Goal: Task Accomplishment & Management: Manage account settings

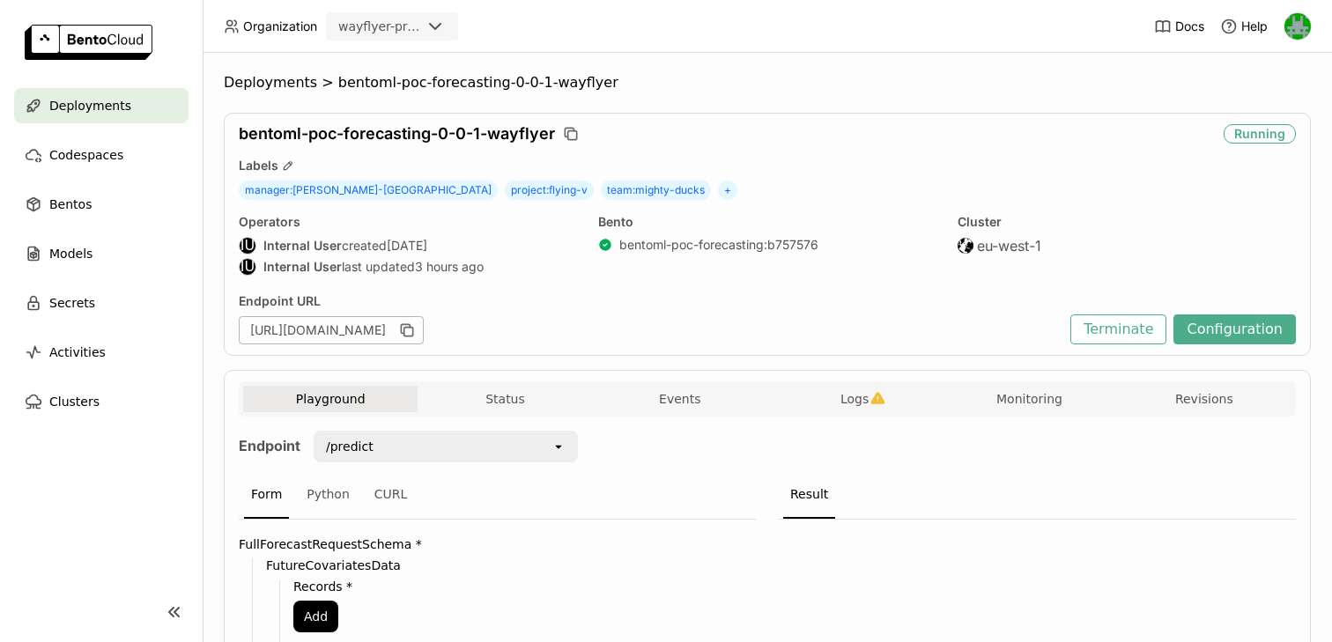
click at [411, 20] on div "wayflyer-prod" at bounding box center [379, 27] width 83 height 18
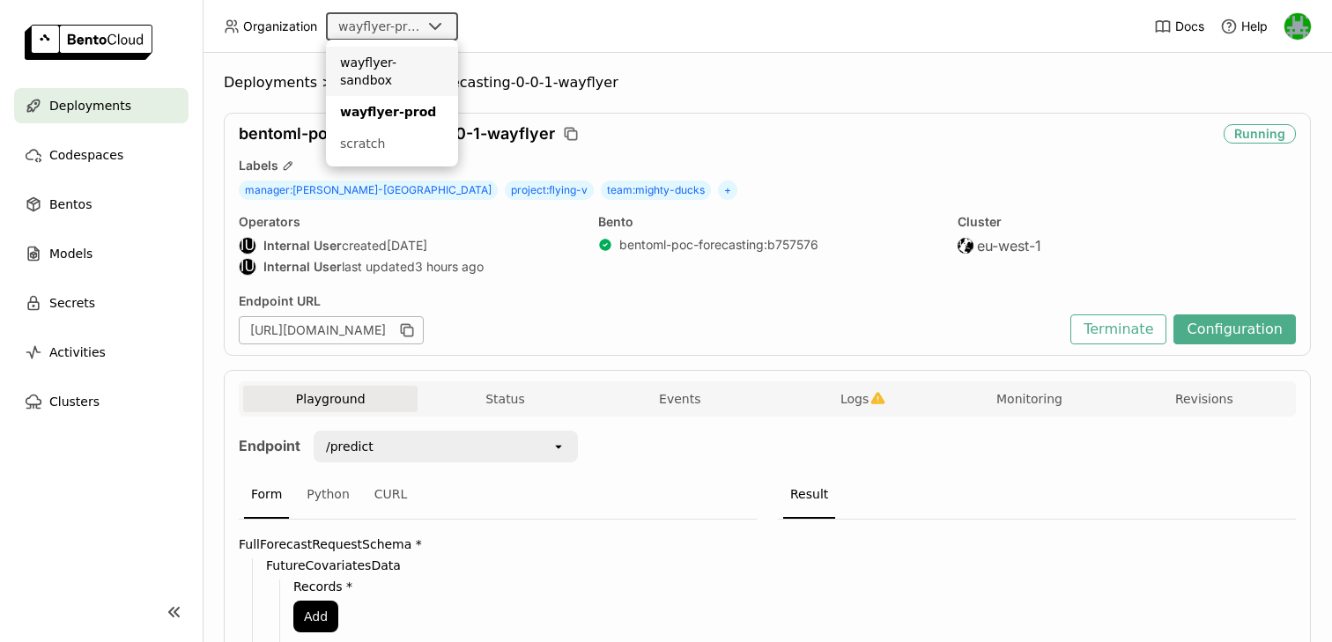
click at [396, 64] on div "wayflyer-sandbox" at bounding box center [392, 71] width 104 height 35
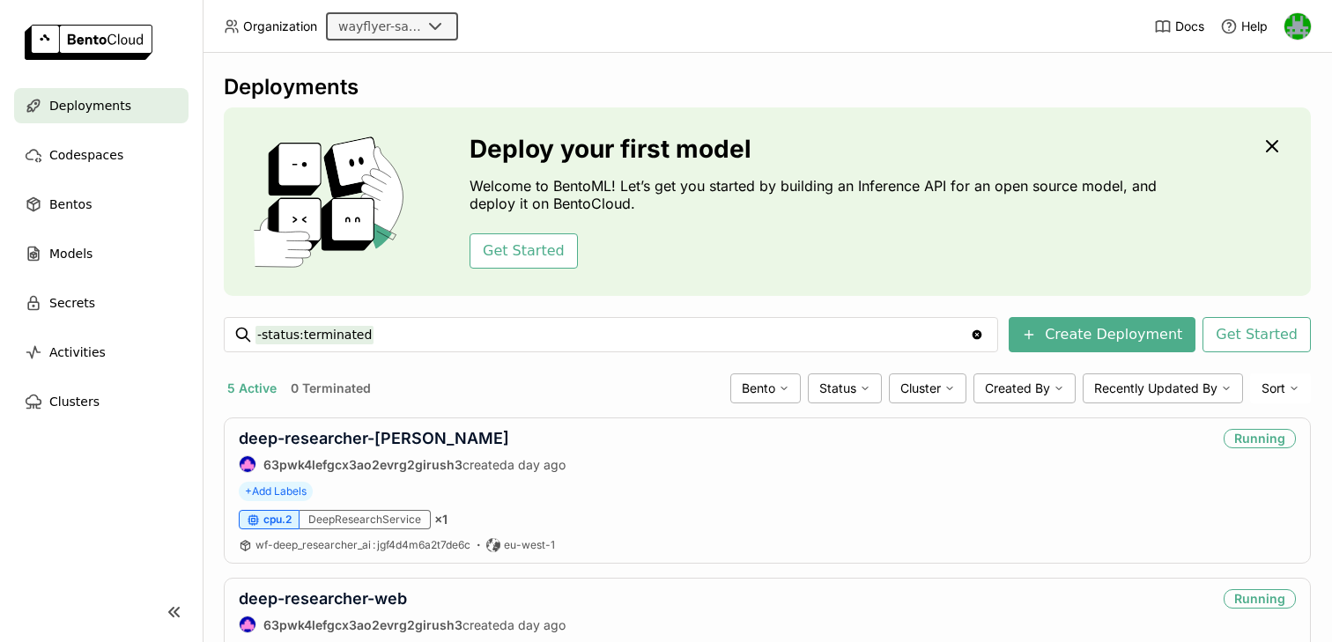
click at [423, 30] on input "Selected wayflyer-sandbox." at bounding box center [424, 28] width 2 height 18
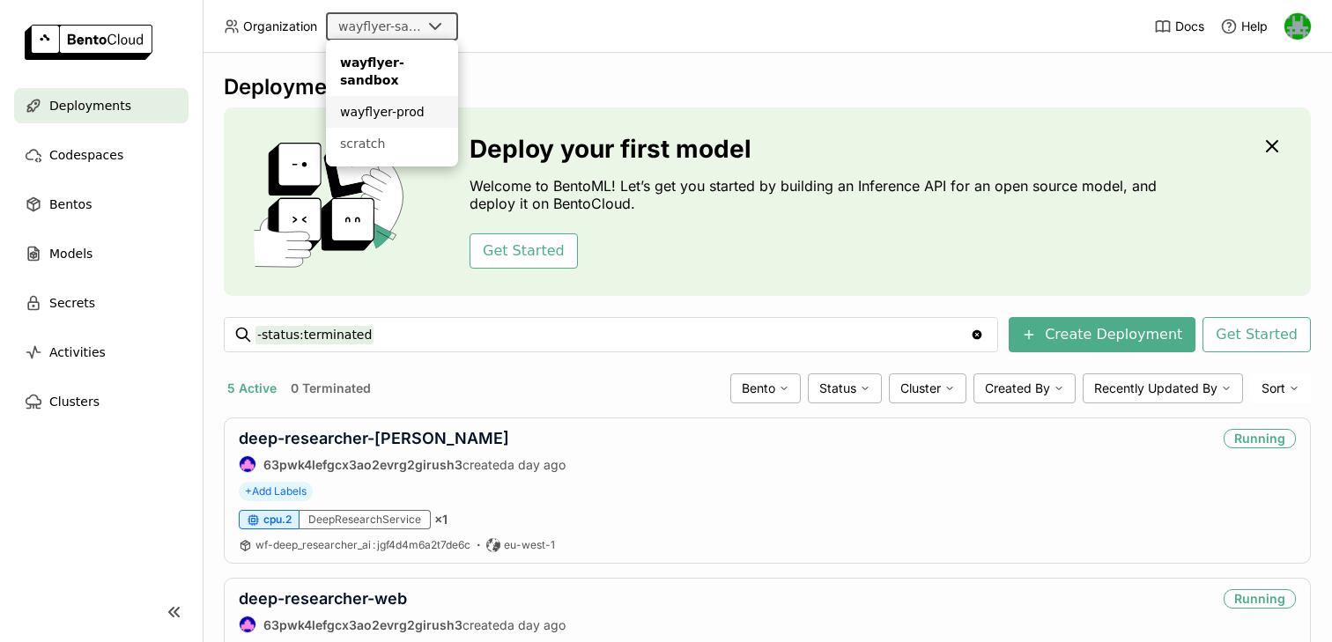
click at [392, 106] on div "wayflyer-prod" at bounding box center [392, 112] width 104 height 18
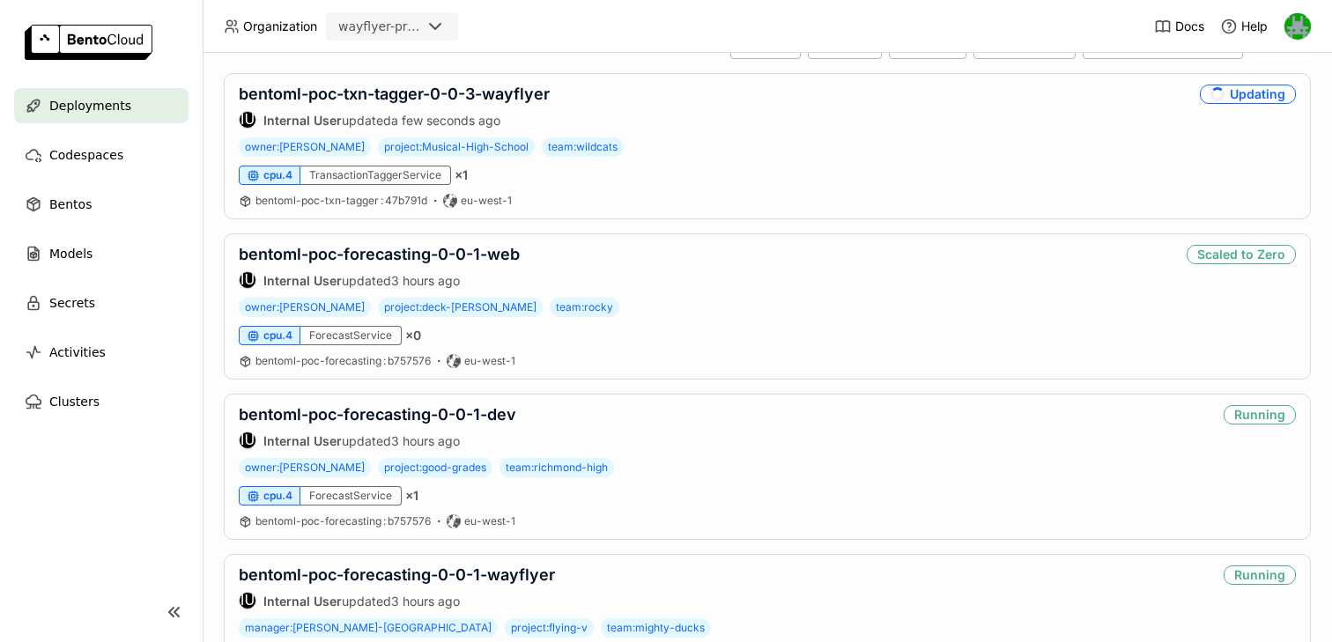
scroll to position [356, 0]
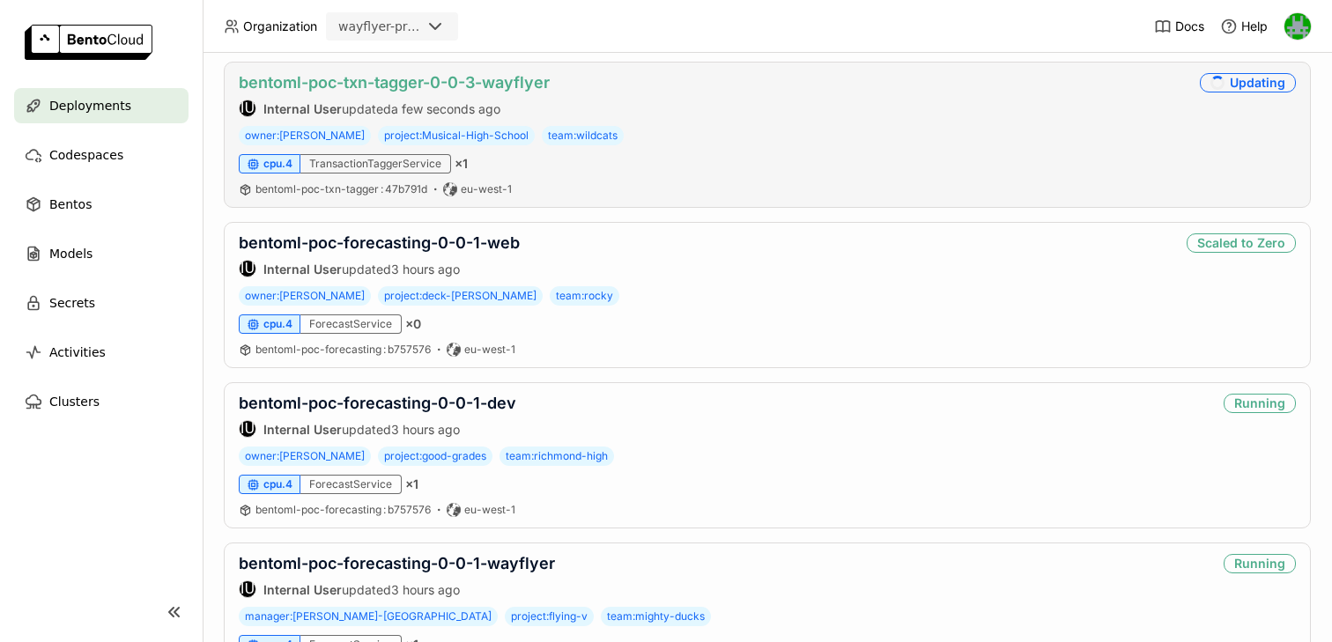
click at [462, 86] on link "bentoml-poc-txn-tagger-0-0-3-wayflyer" at bounding box center [394, 82] width 311 height 19
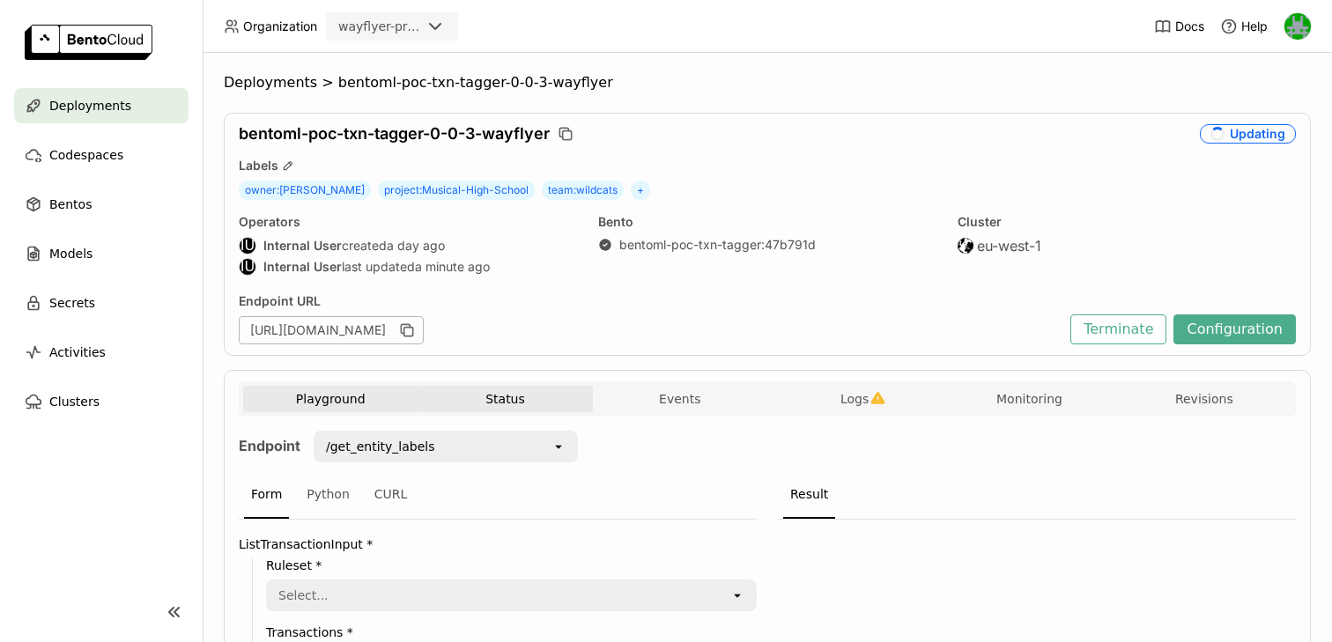
click at [531, 389] on button "Status" at bounding box center [505, 399] width 174 height 26
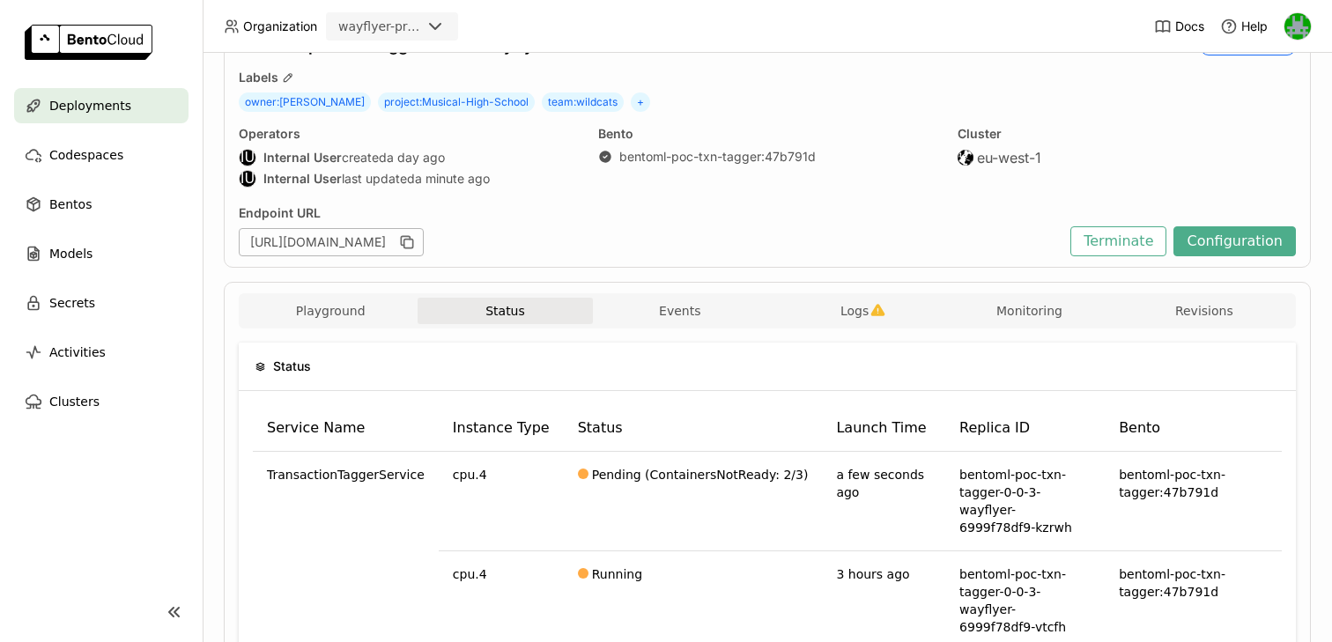
scroll to position [136, 0]
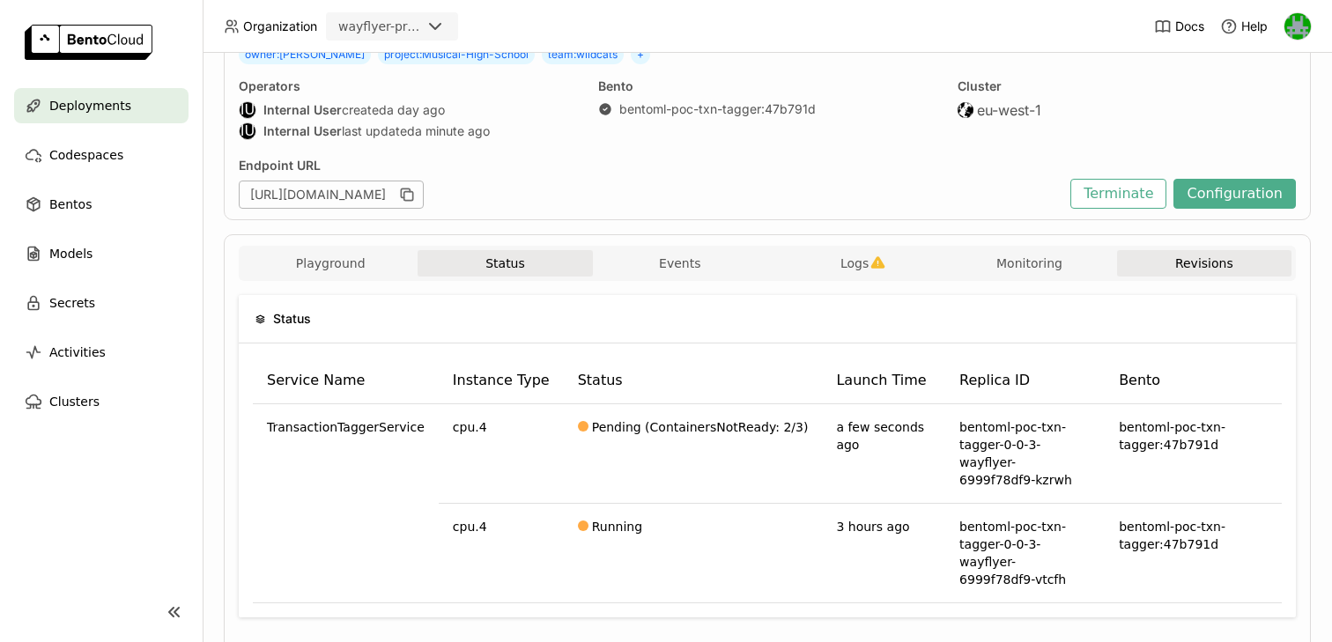
click at [1170, 262] on button "Revisions" at bounding box center [1204, 263] width 174 height 26
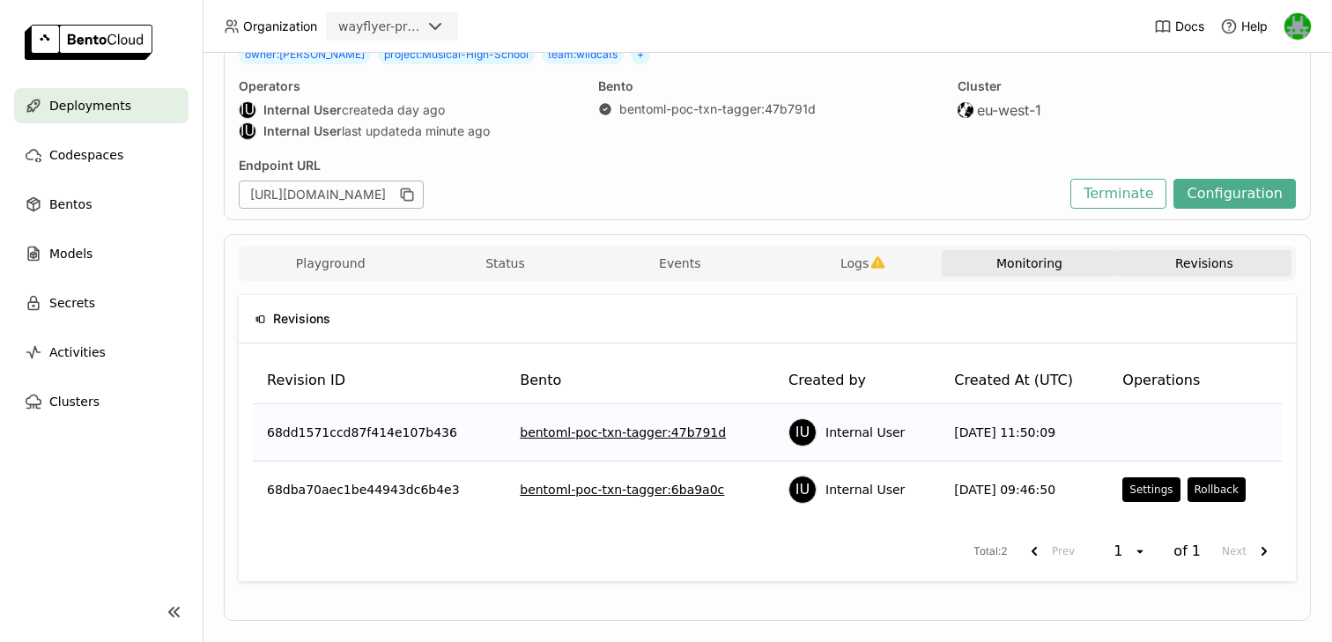
click at [1018, 259] on button "Monitoring" at bounding box center [1029, 263] width 174 height 26
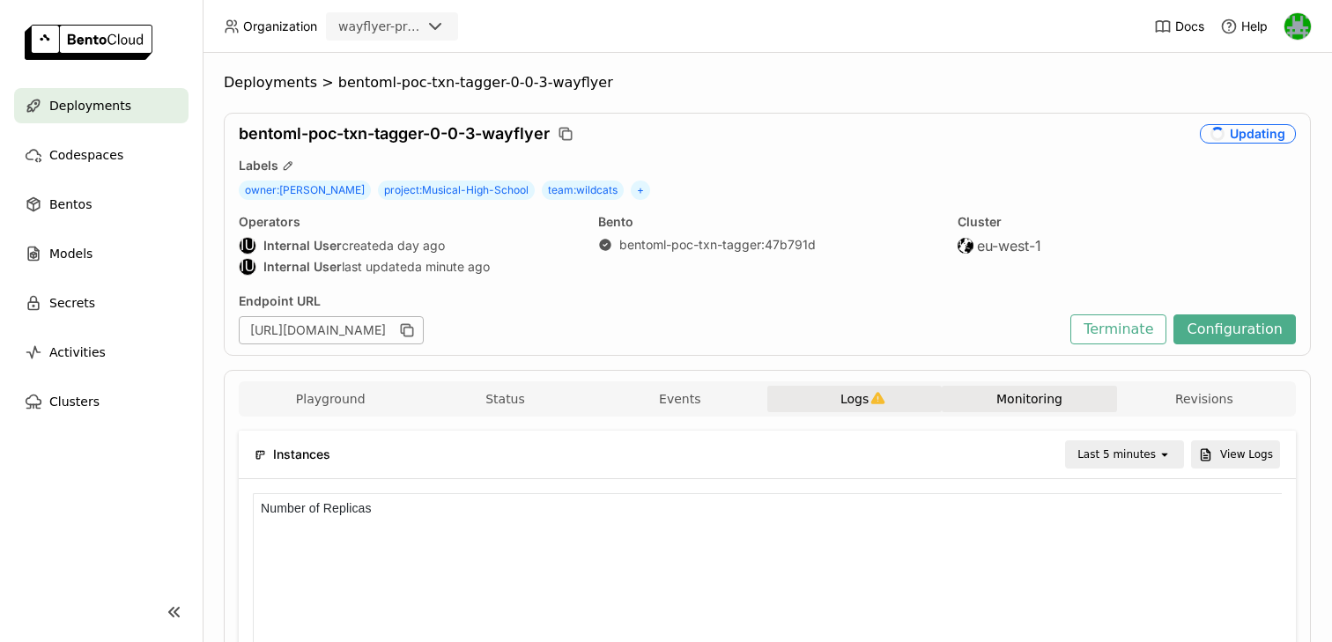
click at [833, 389] on button "Logs" at bounding box center [854, 399] width 174 height 26
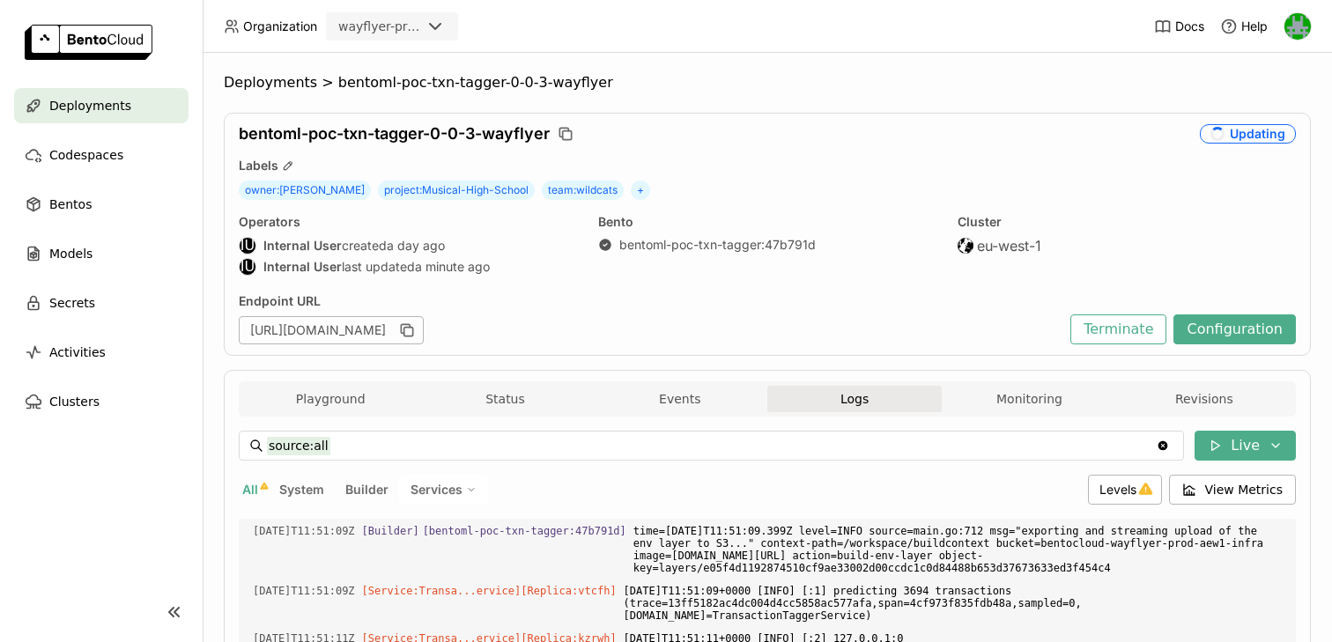
click at [344, 381] on div "Playground Status Events Logs Monitoring Revisions" at bounding box center [767, 398] width 1057 height 35
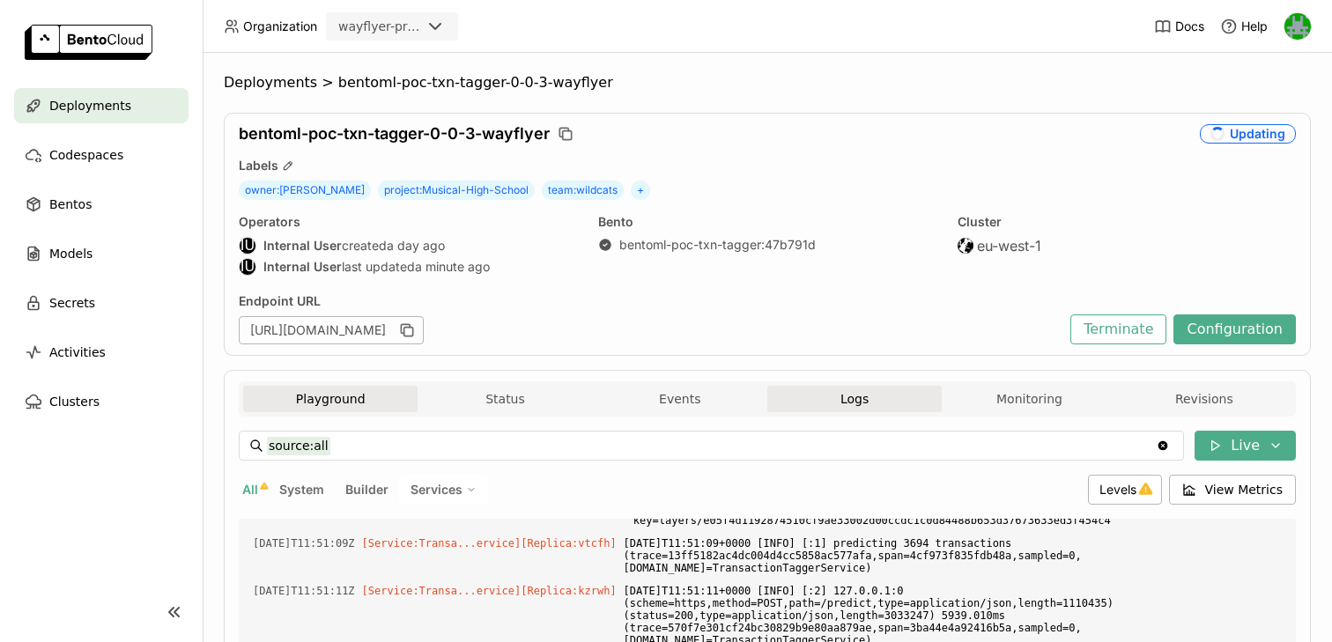
click at [360, 391] on button "Playground" at bounding box center [330, 399] width 174 height 26
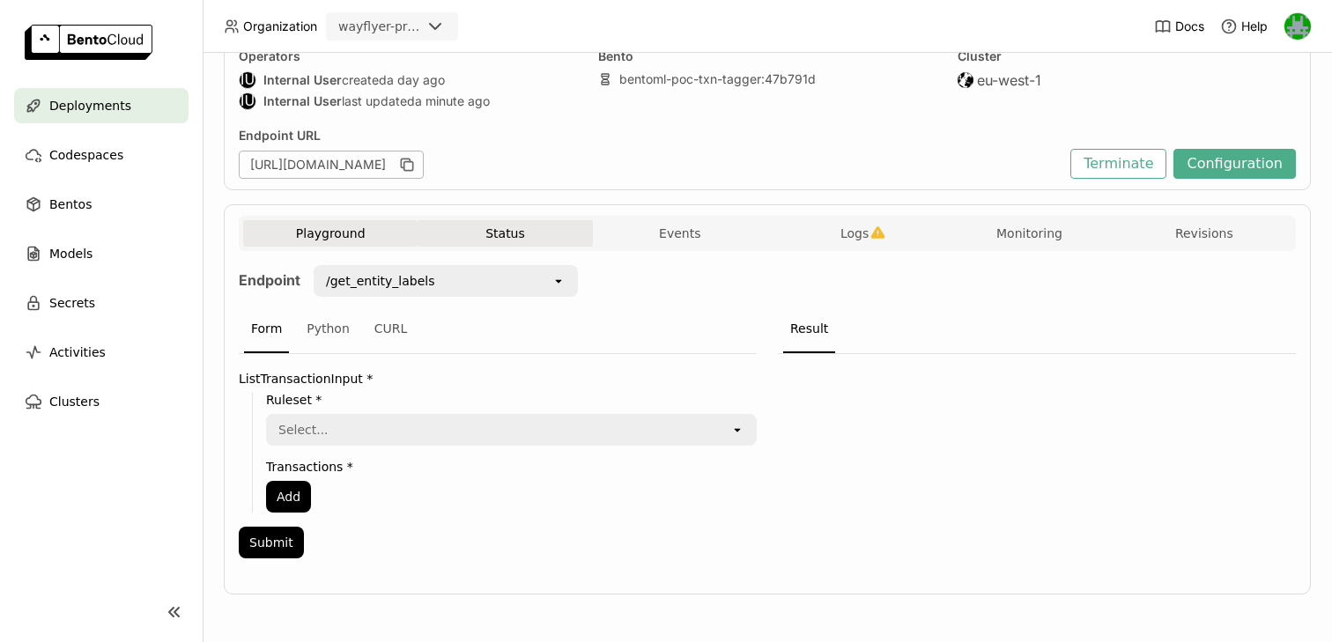
click at [556, 237] on button "Status" at bounding box center [505, 233] width 174 height 26
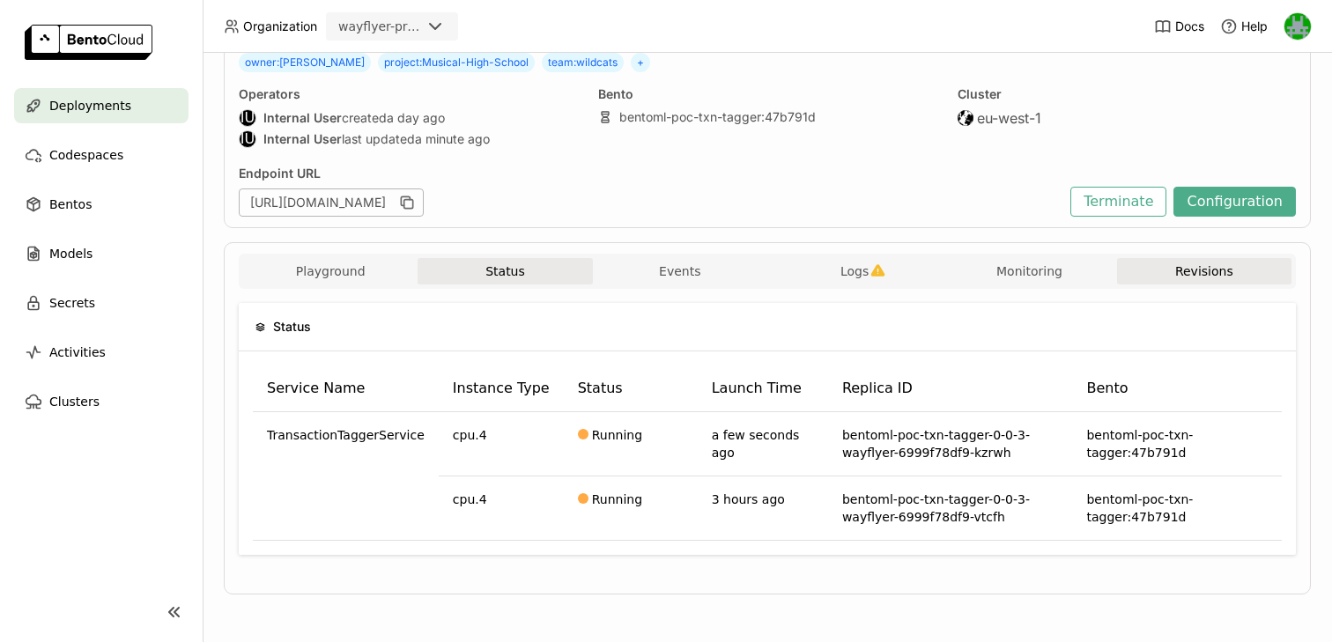
click at [1178, 272] on button "Revisions" at bounding box center [1204, 271] width 174 height 26
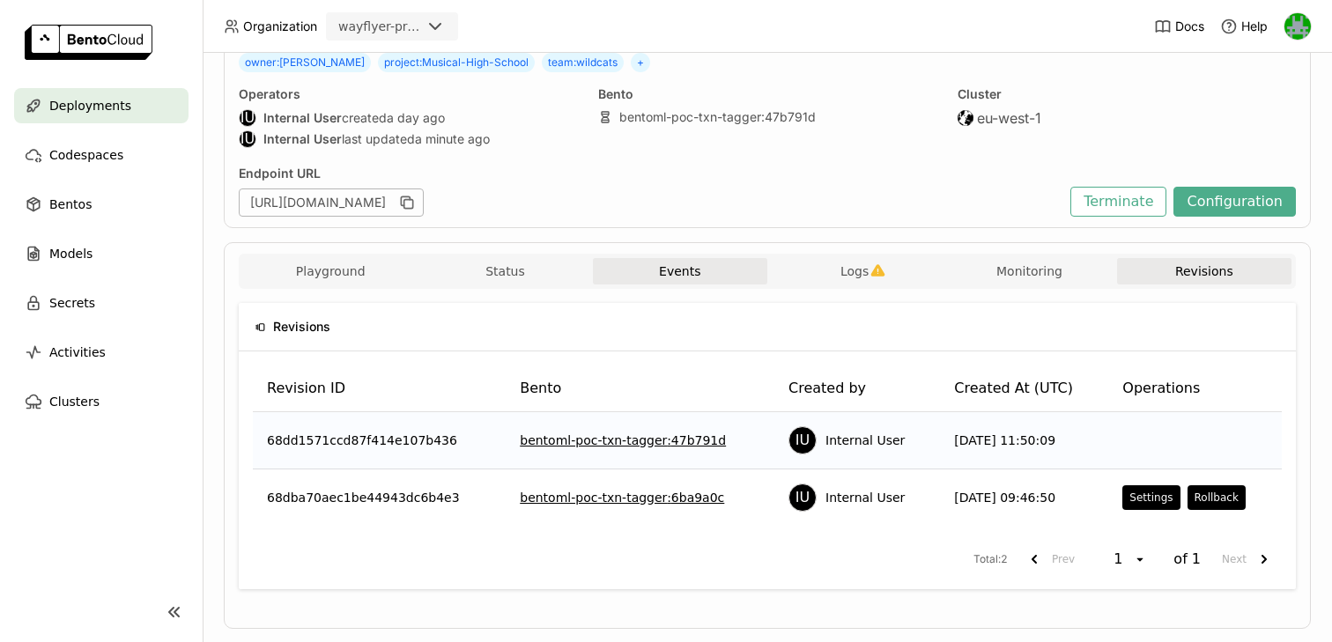
click at [727, 270] on button "Events" at bounding box center [680, 271] width 174 height 26
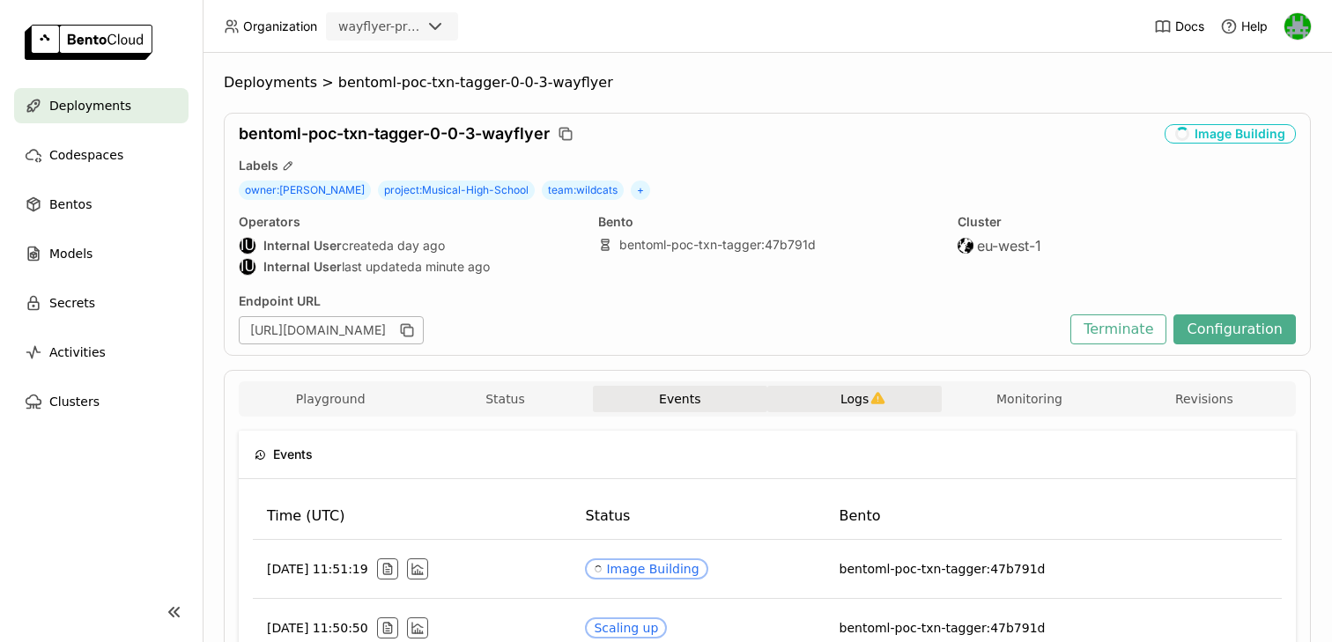
click at [899, 397] on button "Logs" at bounding box center [854, 399] width 174 height 26
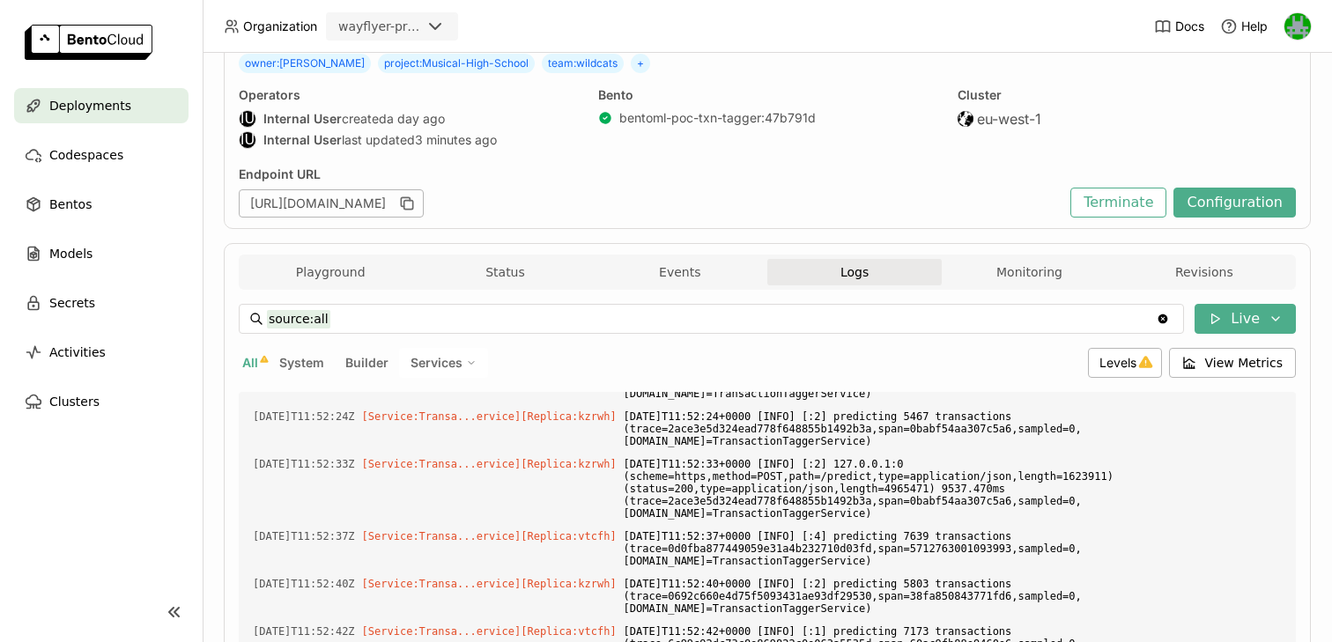
scroll to position [139, 0]
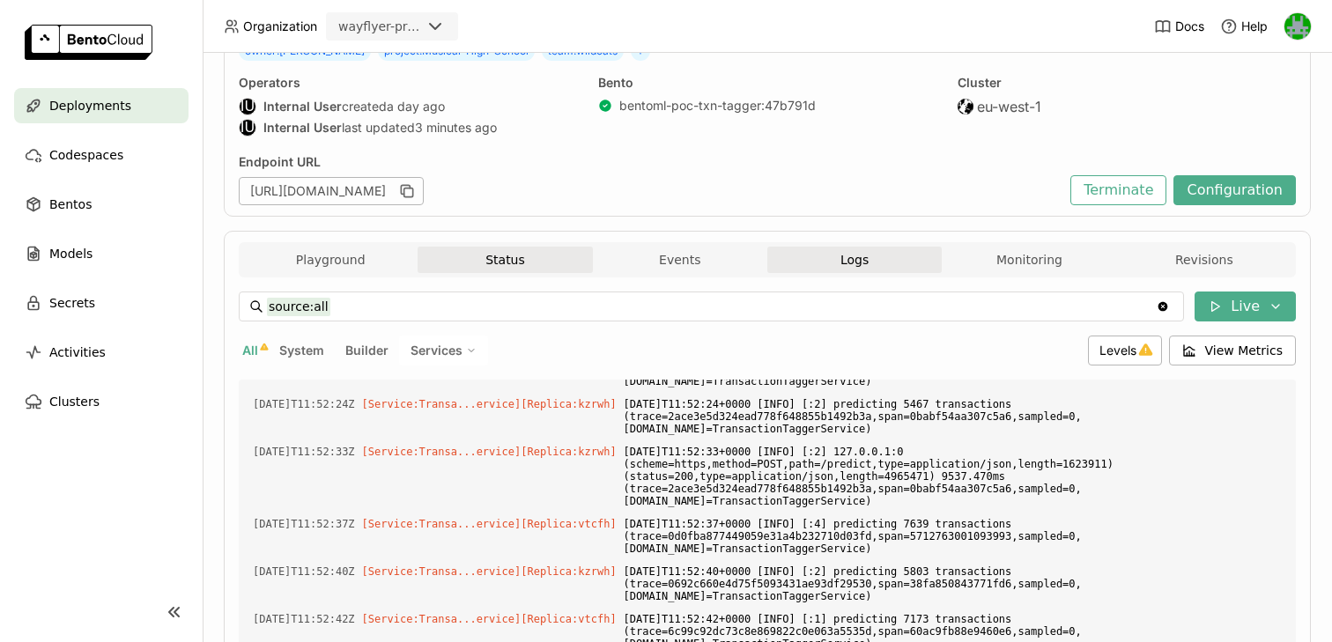
click at [522, 258] on button "Status" at bounding box center [505, 260] width 174 height 26
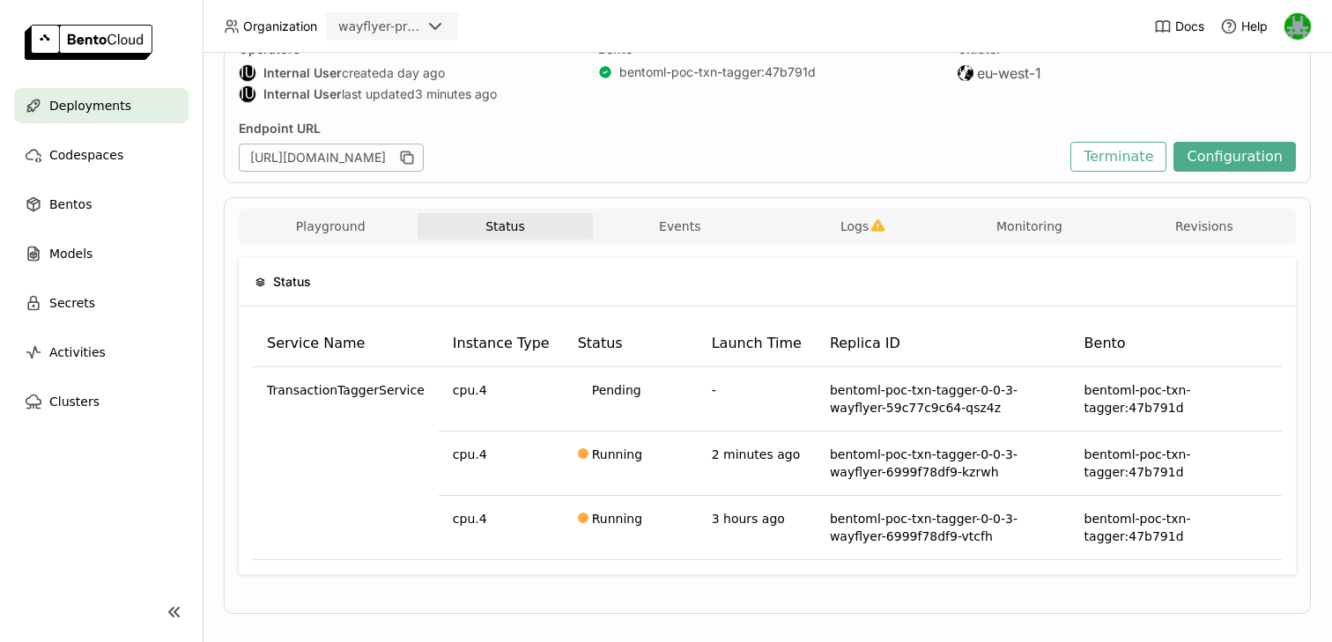
scroll to position [174, 0]
click at [870, 227] on button "Logs" at bounding box center [854, 225] width 174 height 26
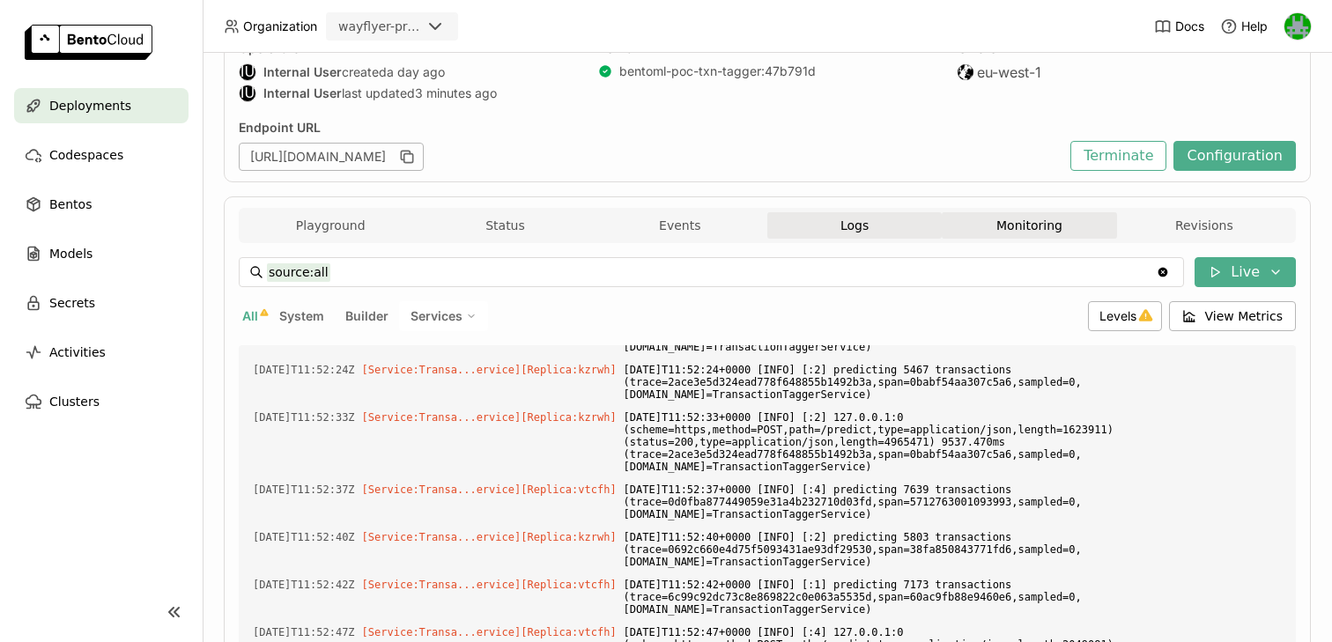
click at [1018, 226] on button "Monitoring" at bounding box center [1029, 225] width 174 height 26
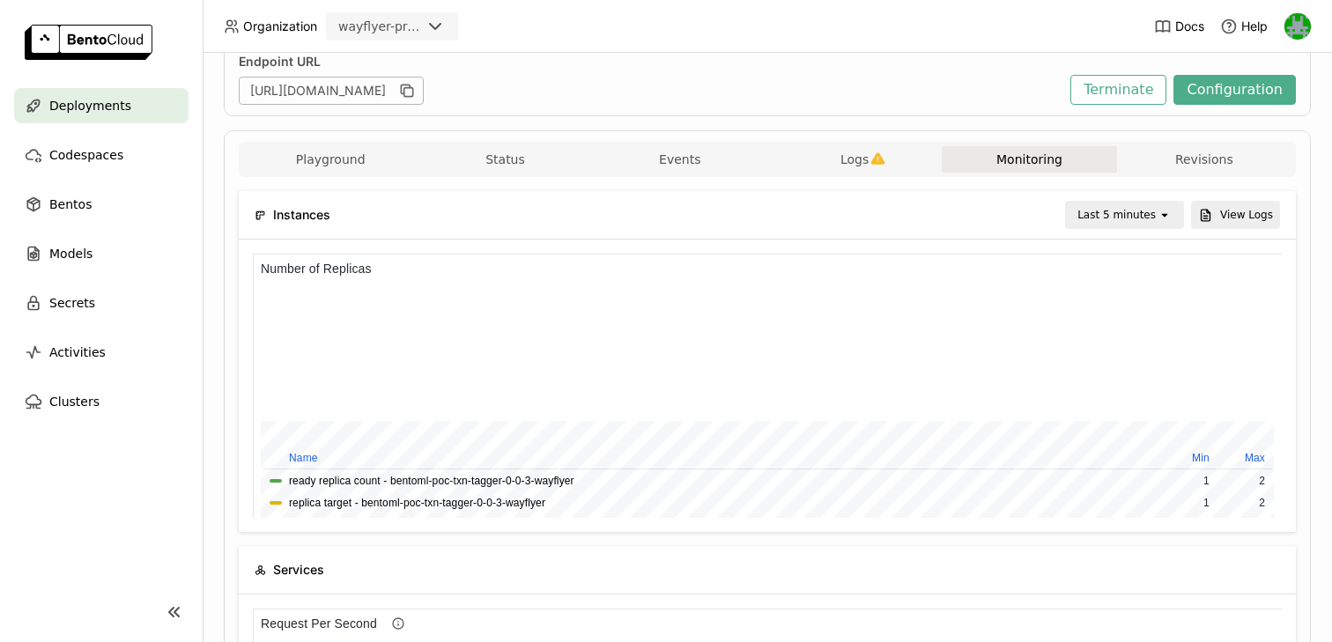
scroll to position [221, 0]
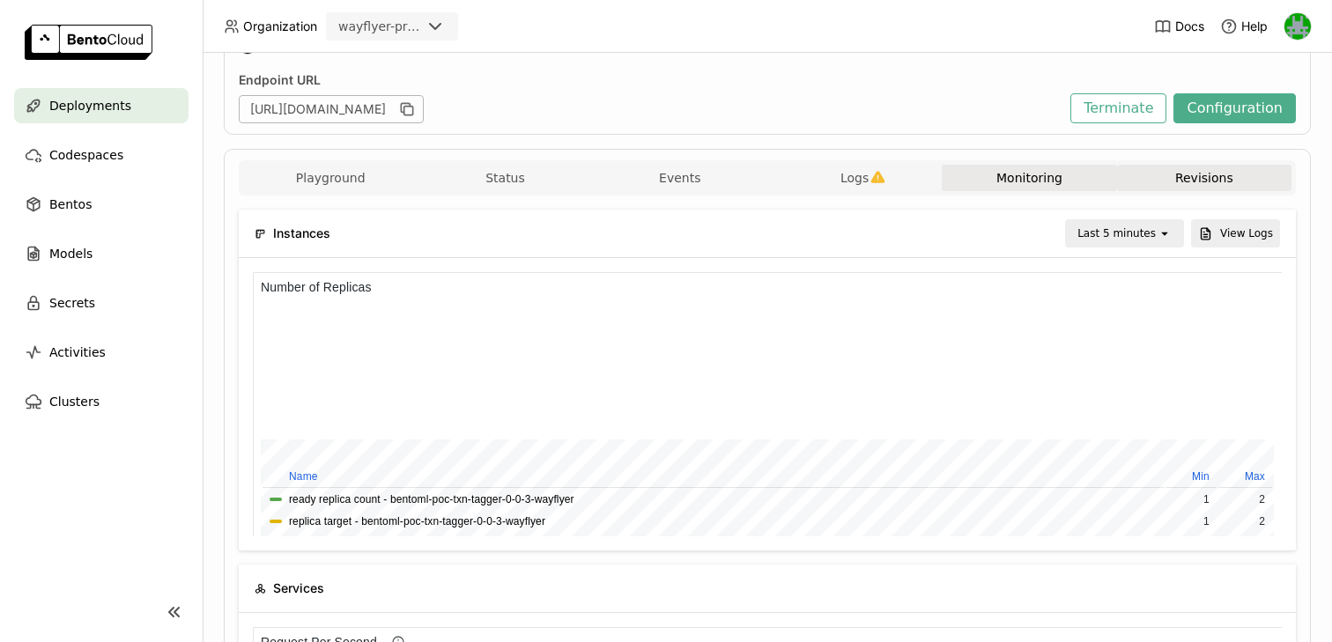
click at [1138, 175] on button "Revisions" at bounding box center [1204, 178] width 174 height 26
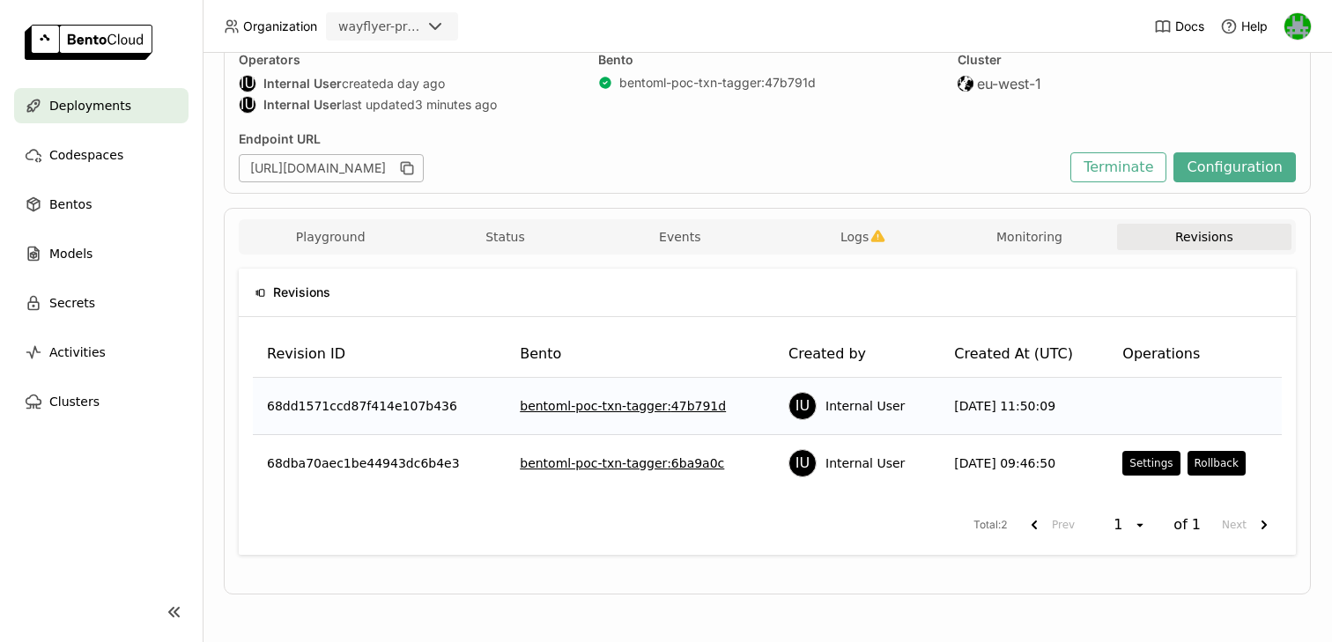
scroll to position [162, 0]
click at [1009, 225] on button "Monitoring" at bounding box center [1029, 237] width 174 height 26
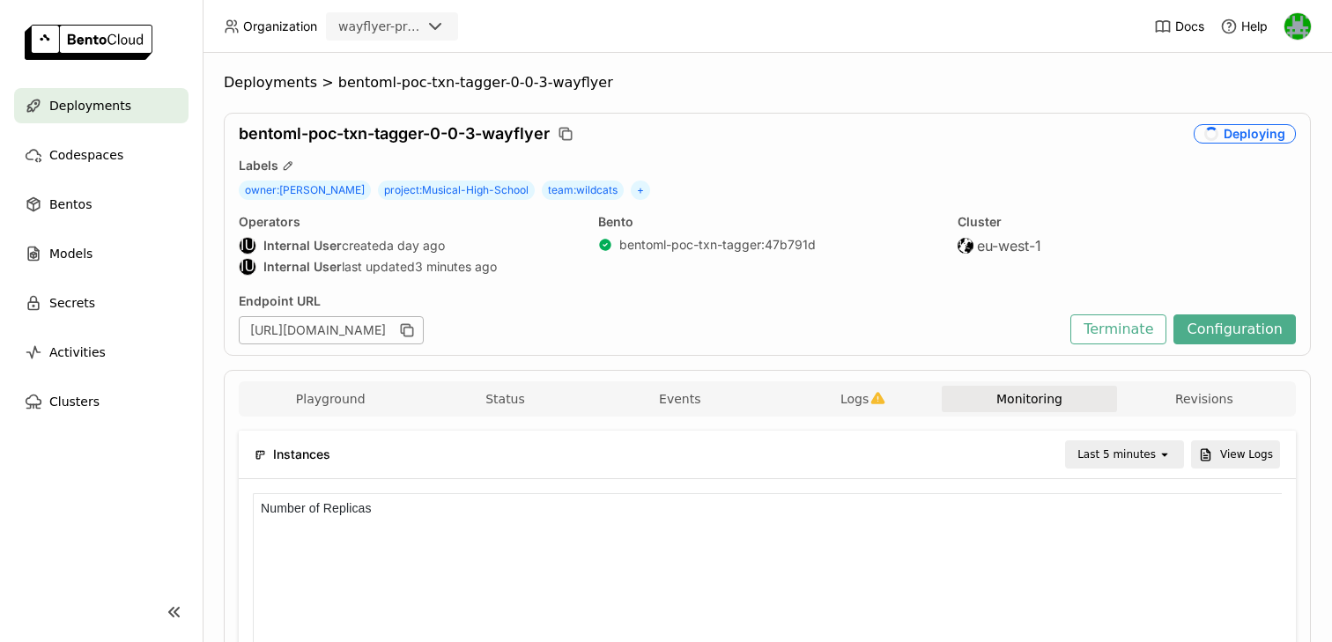
scroll to position [76, 0]
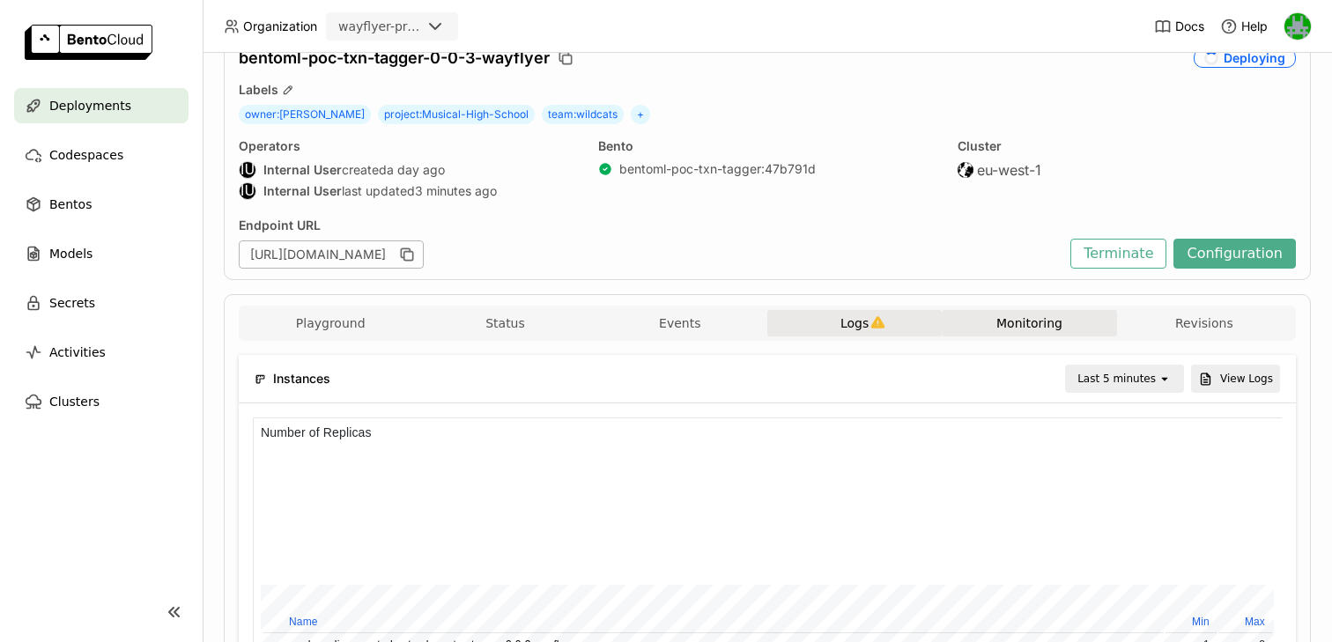
click at [820, 325] on button "Logs" at bounding box center [854, 323] width 174 height 26
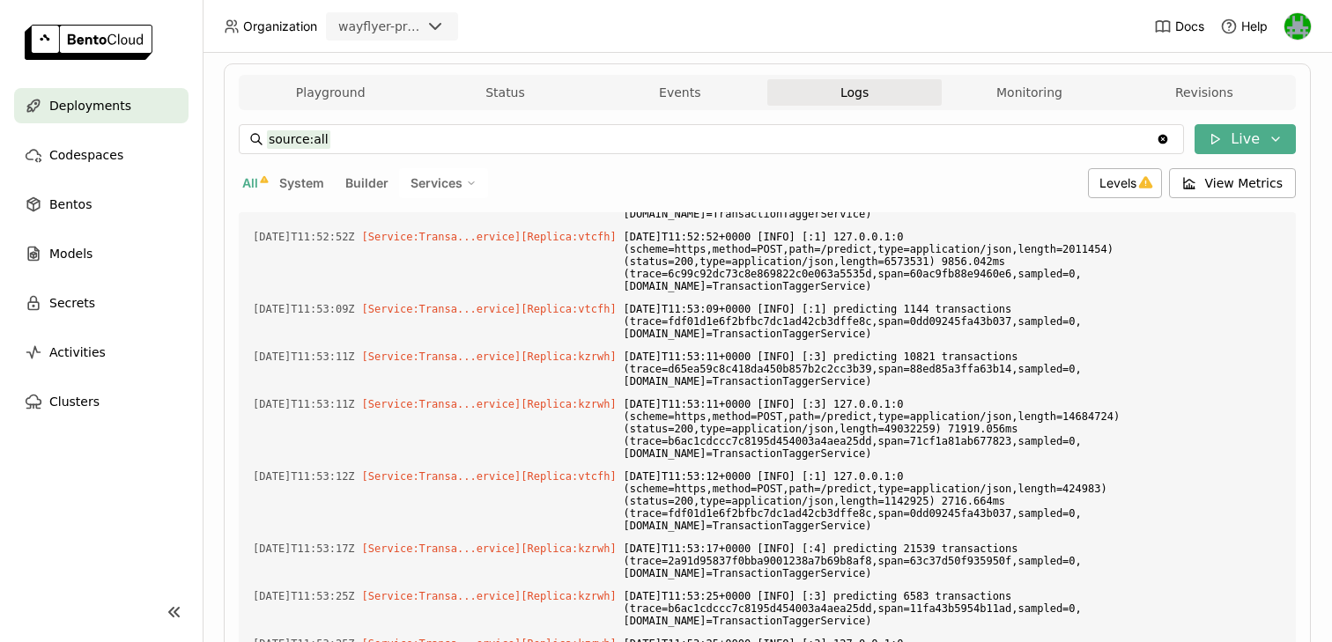
scroll to position [300, 0]
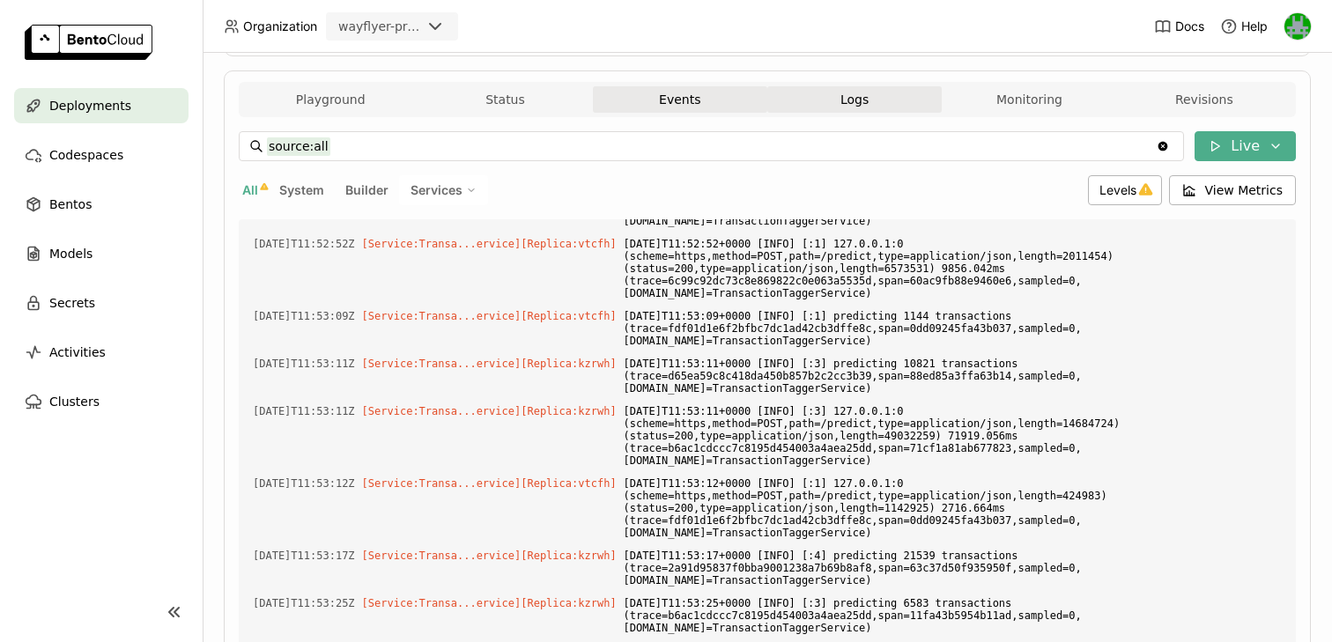
click at [693, 88] on button "Events" at bounding box center [680, 99] width 174 height 26
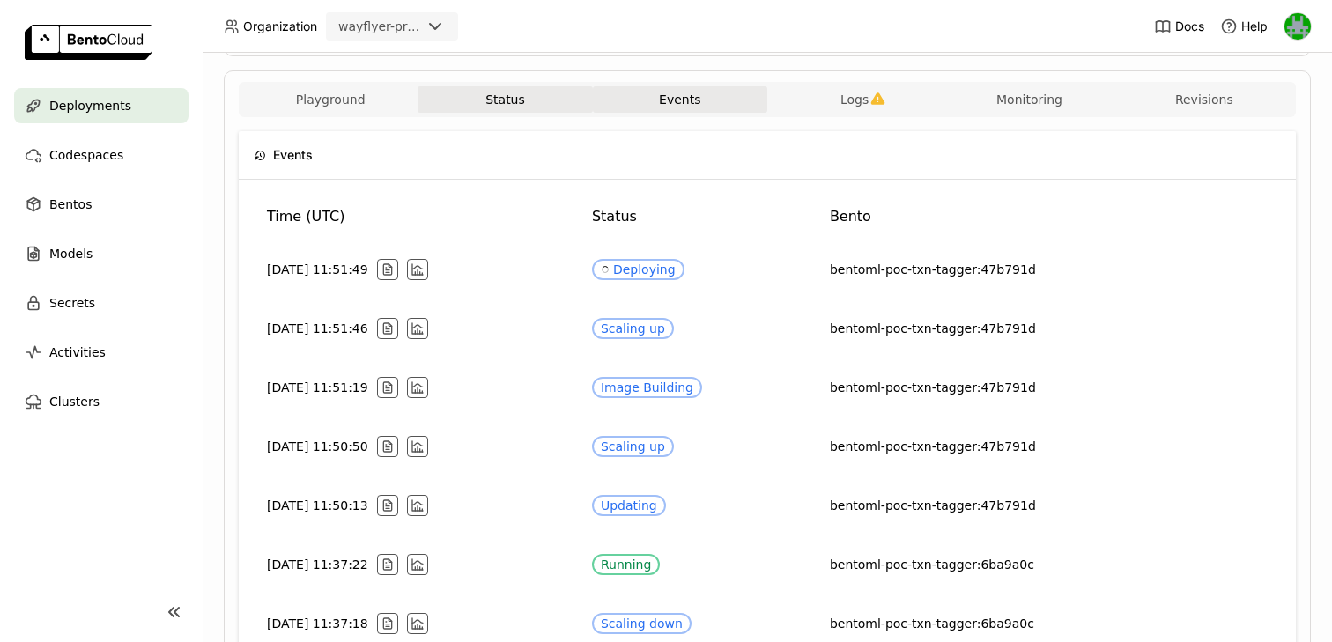
click at [525, 99] on button "Status" at bounding box center [505, 99] width 174 height 26
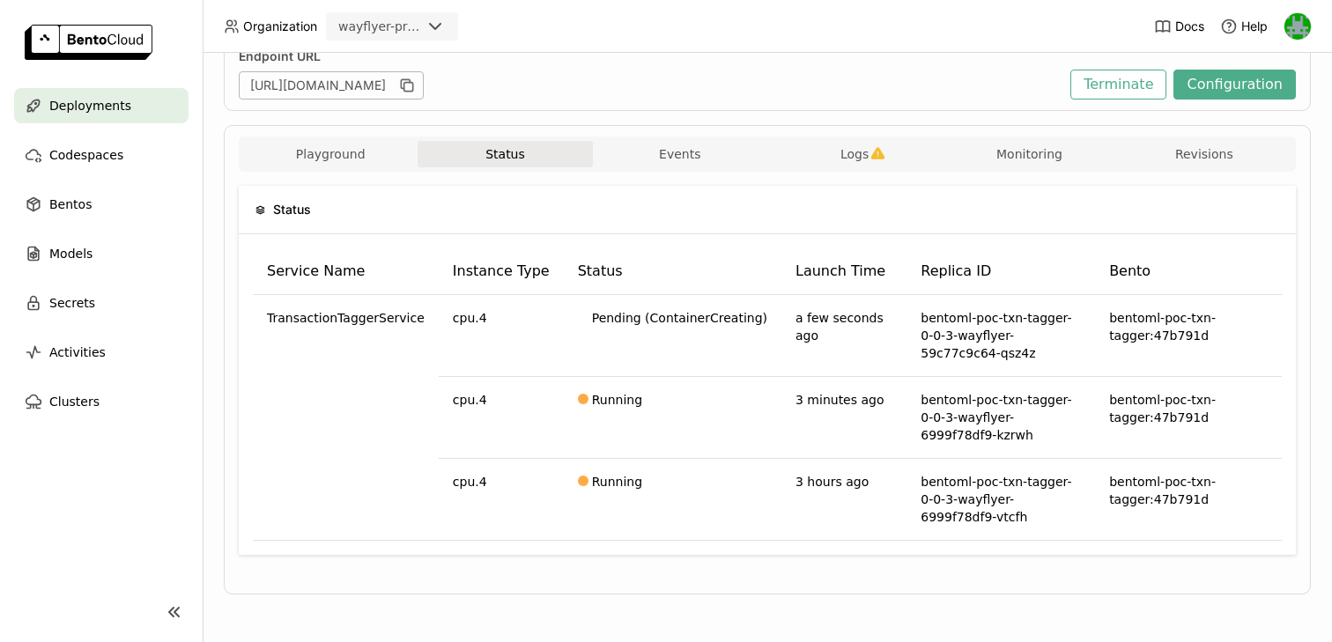
scroll to position [192, 0]
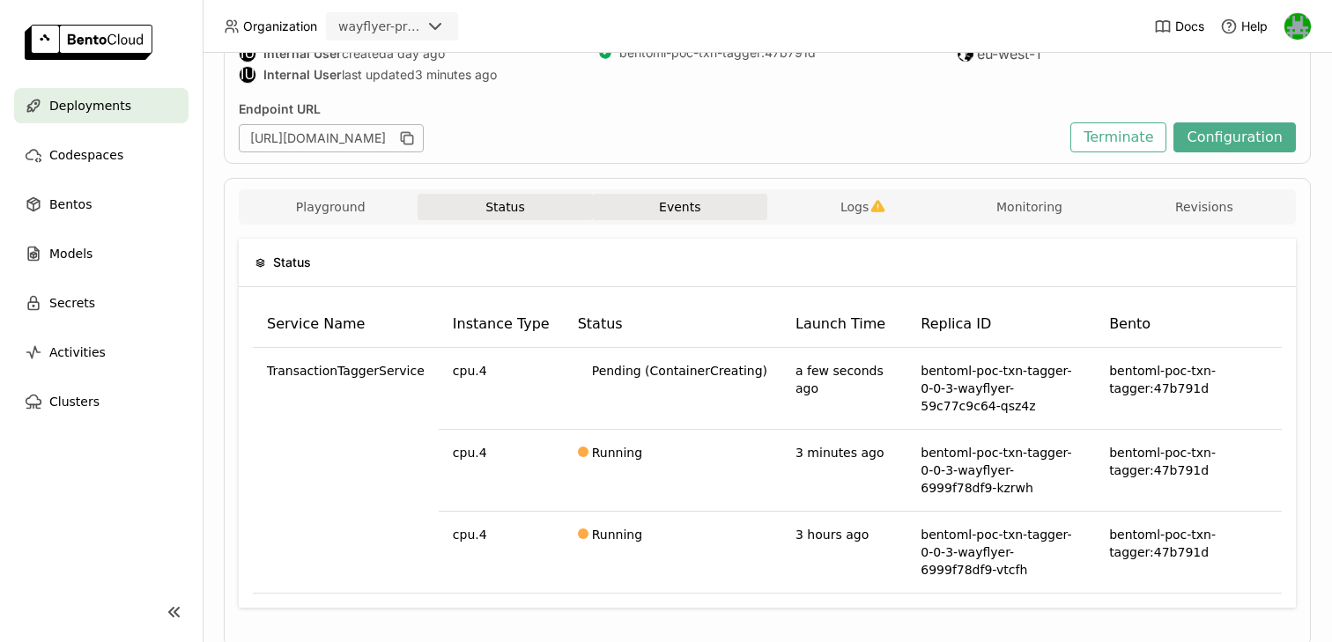
click at [706, 204] on button "Events" at bounding box center [680, 207] width 174 height 26
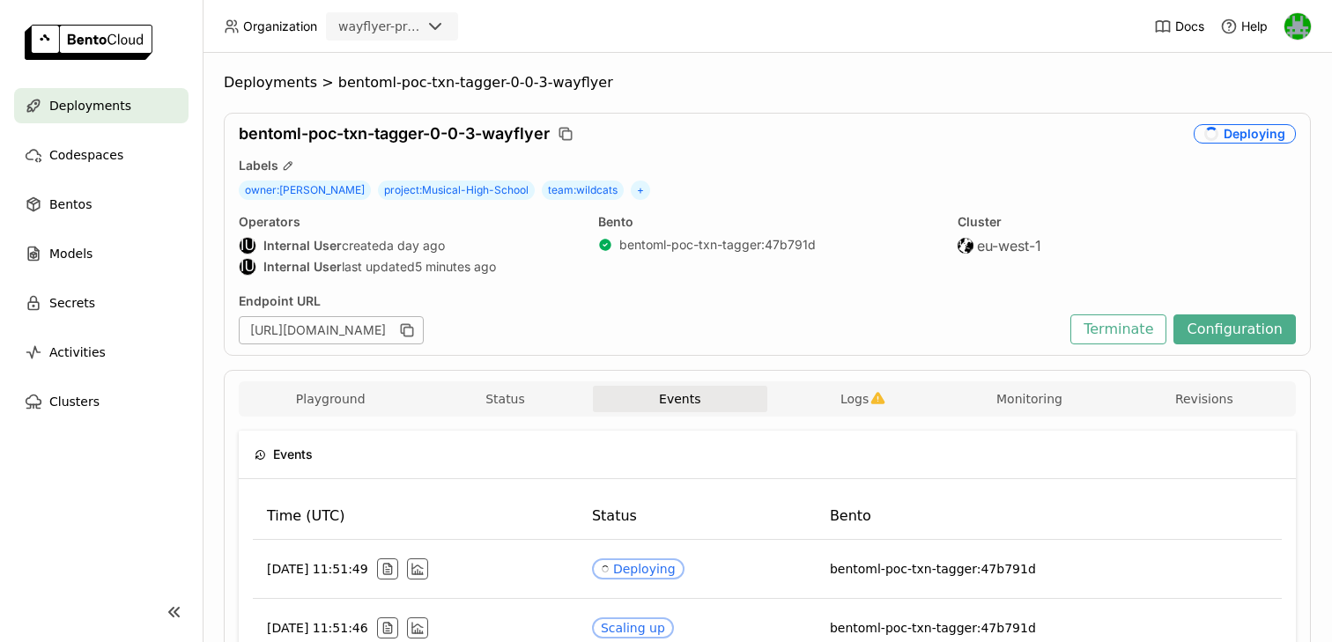
scroll to position [84, 0]
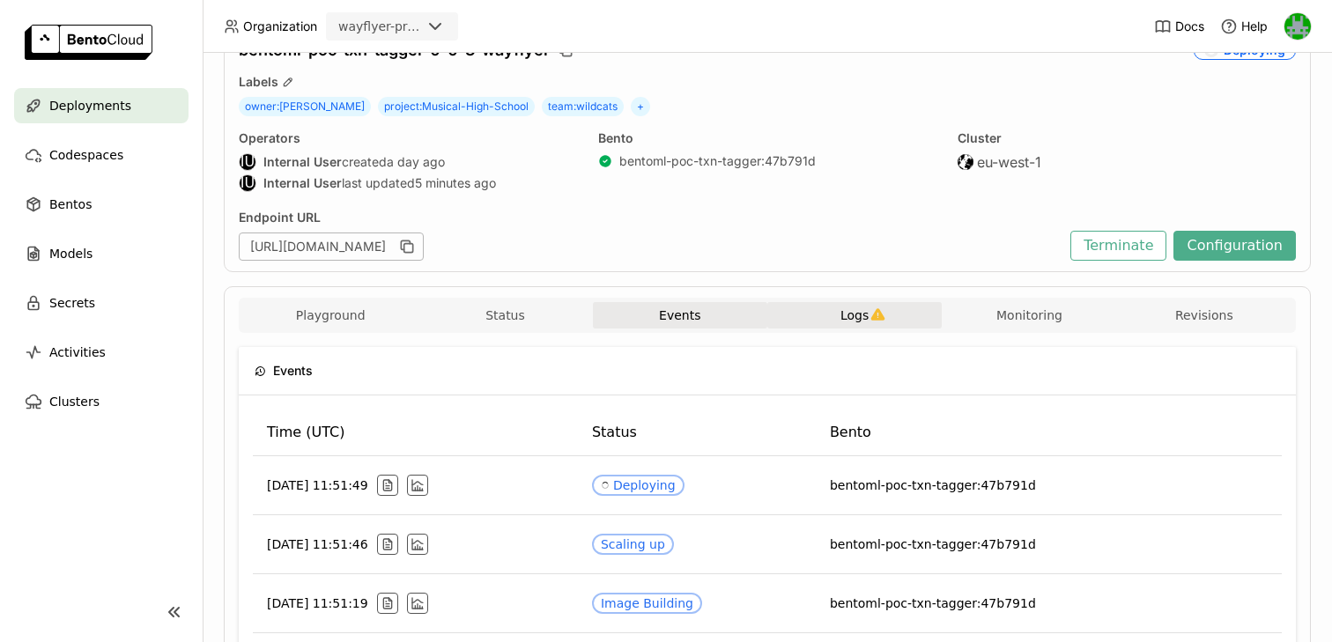
click at [855, 313] on span "Logs" at bounding box center [854, 315] width 28 height 16
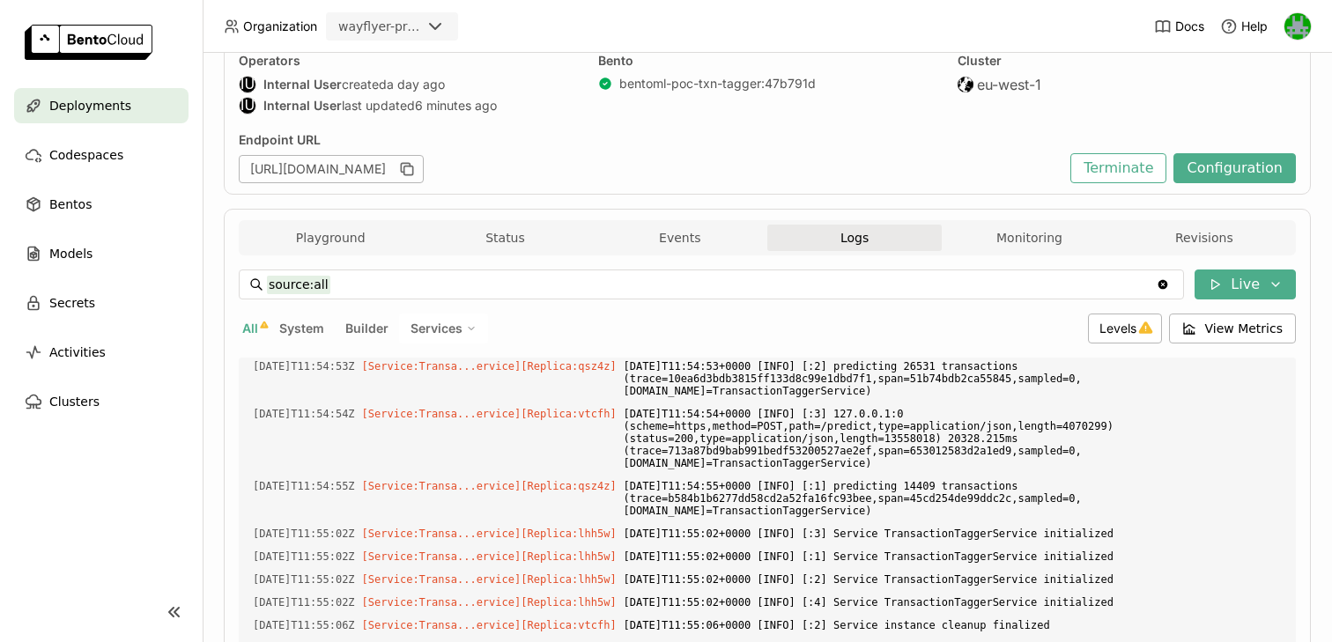
scroll to position [6, 0]
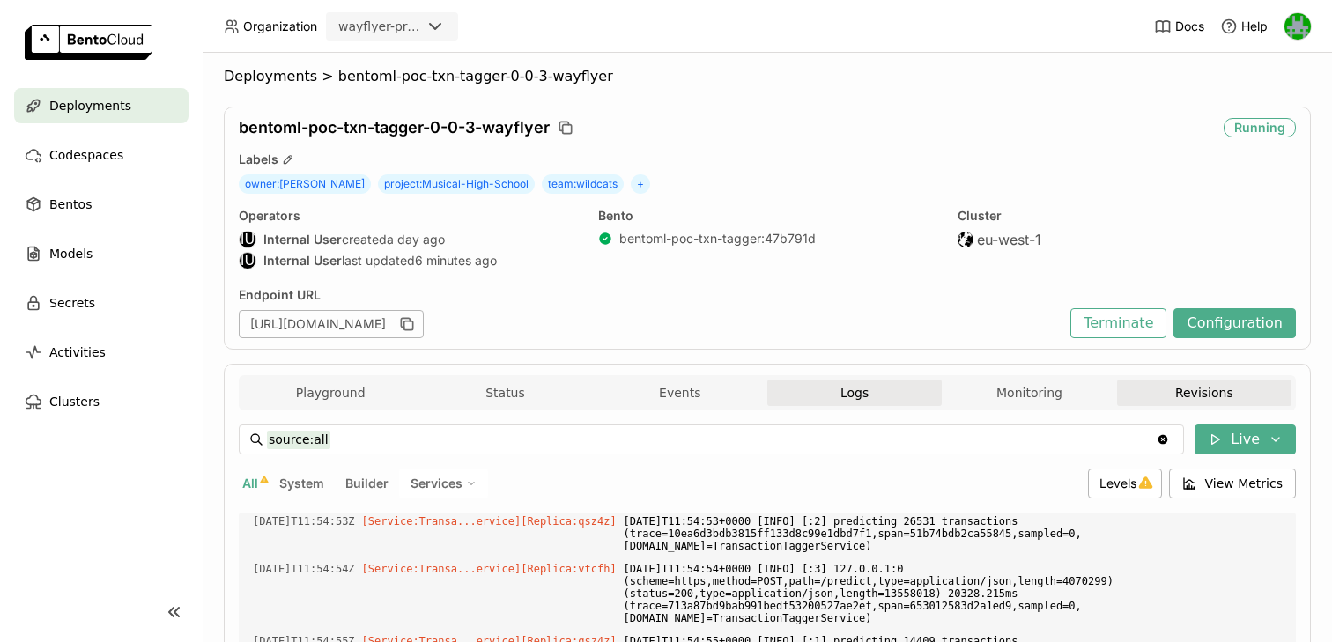
click at [1209, 389] on button "Revisions" at bounding box center [1204, 393] width 174 height 26
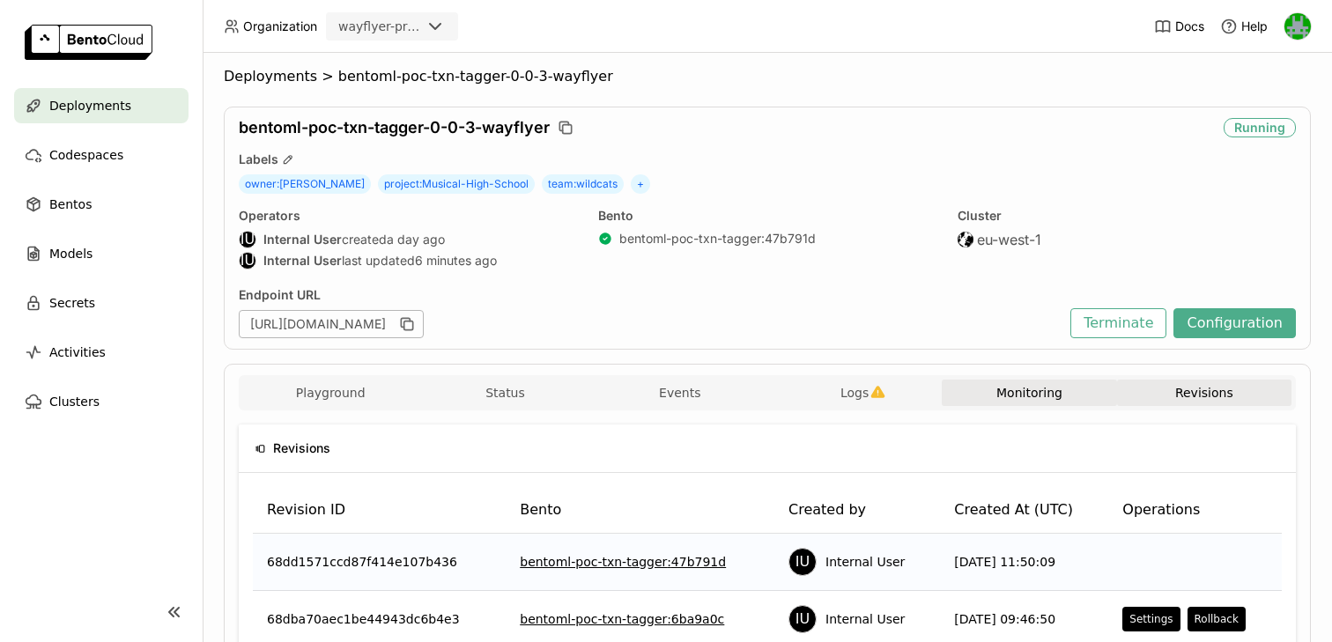
click at [1033, 402] on button "Monitoring" at bounding box center [1029, 393] width 174 height 26
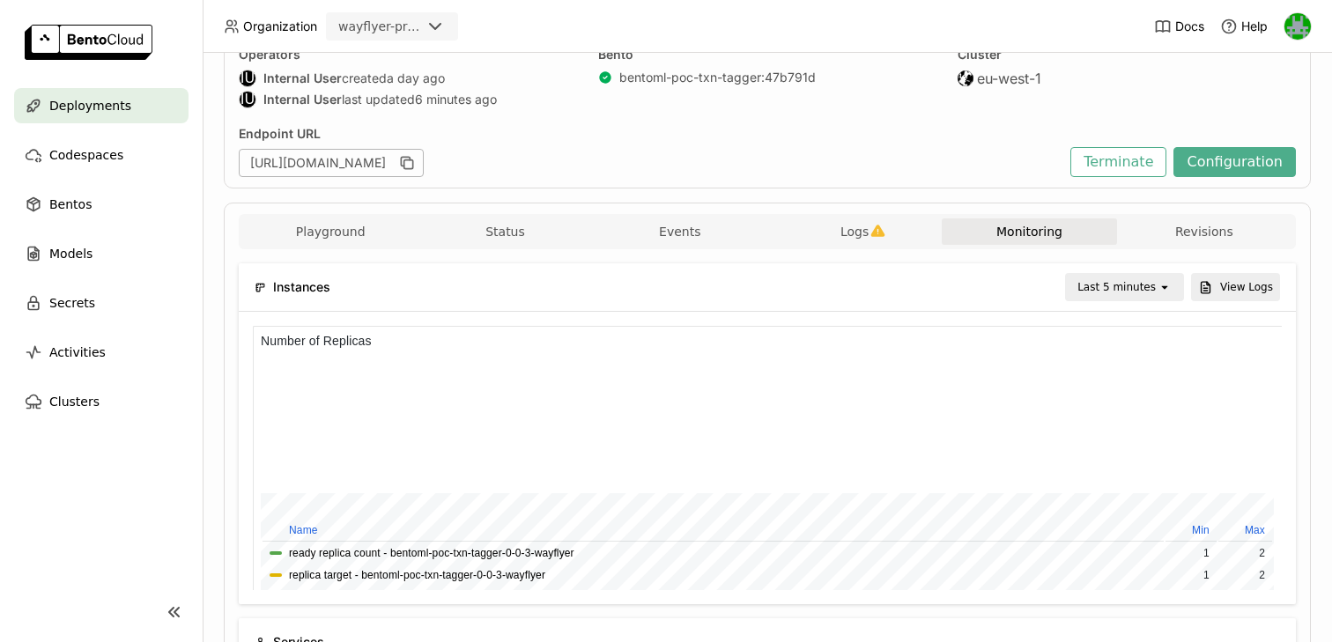
scroll to position [196, 0]
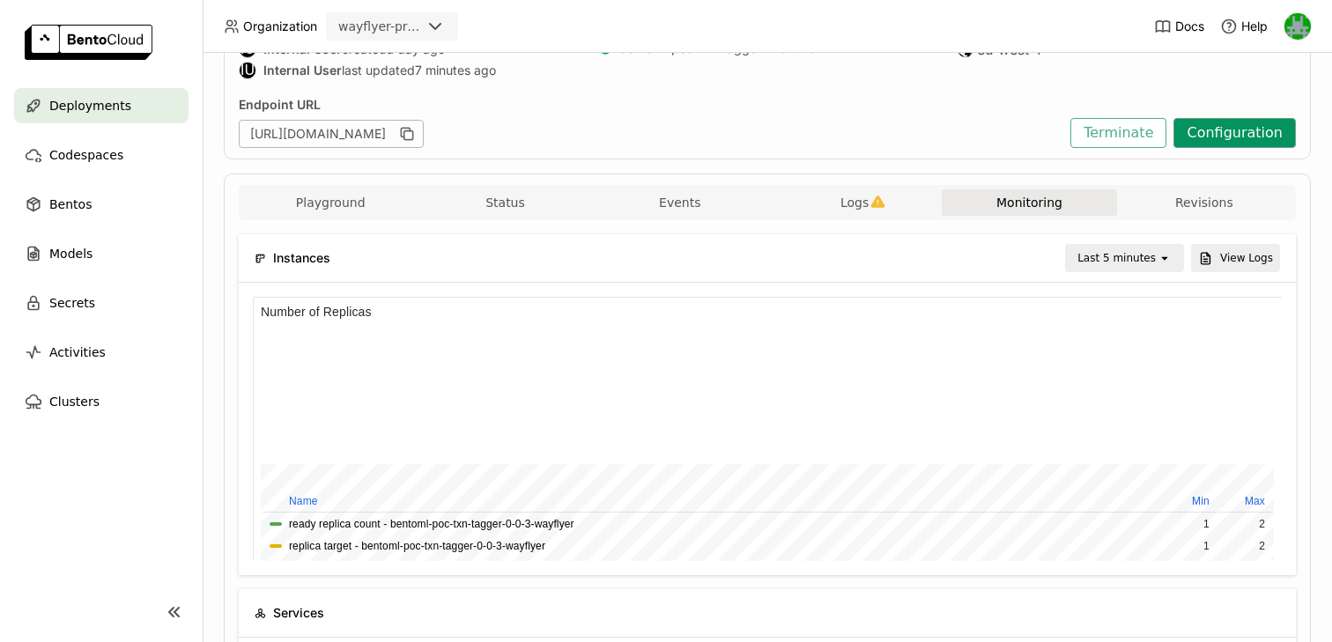
click at [1239, 131] on button "Configuration" at bounding box center [1234, 133] width 122 height 30
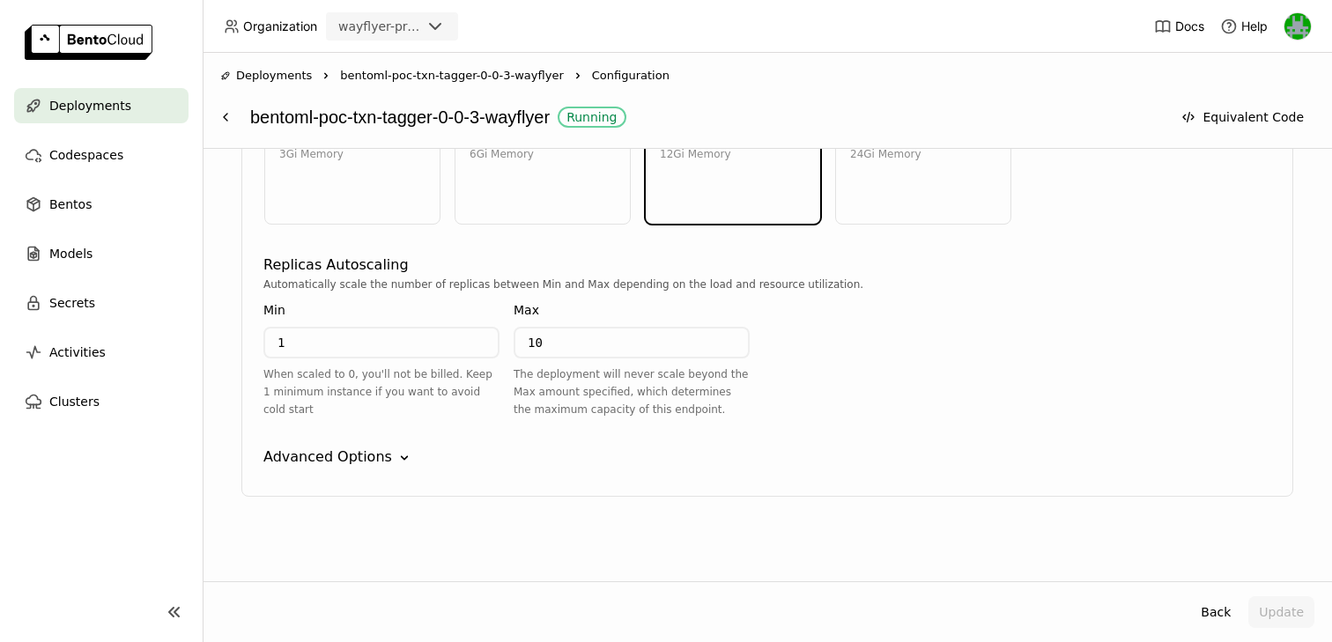
scroll to position [1018, 0]
click at [373, 458] on div "Advanced Options" at bounding box center [327, 454] width 129 height 21
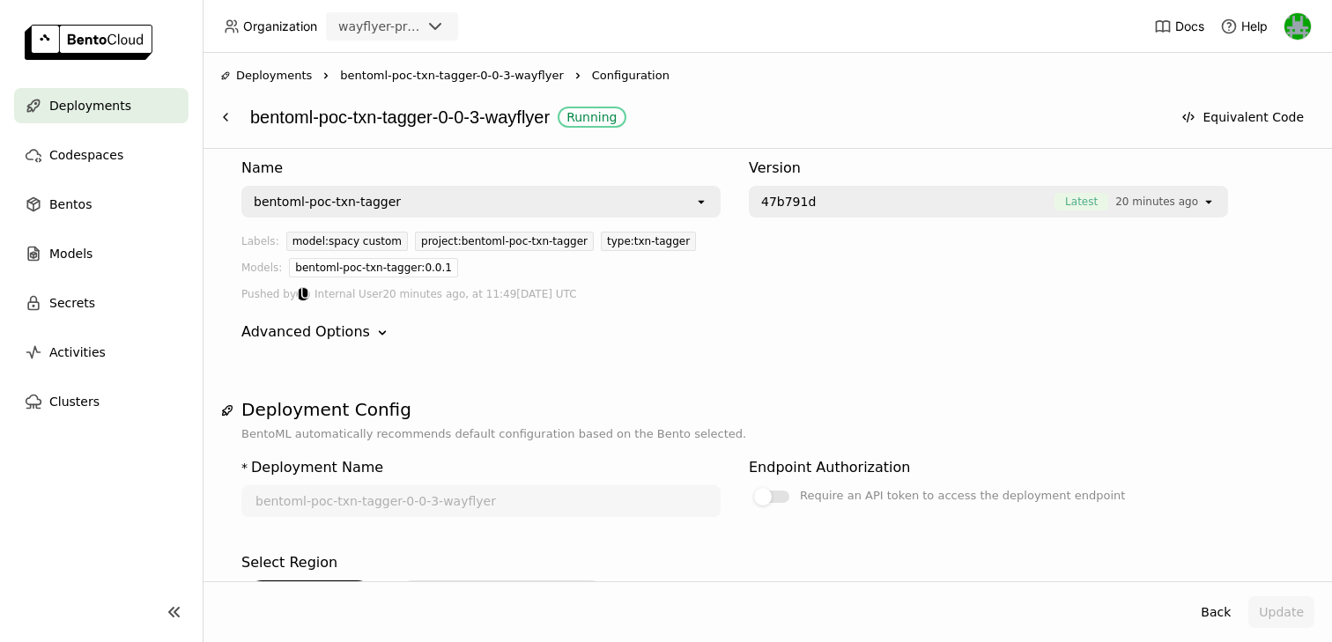
scroll to position [0, 0]
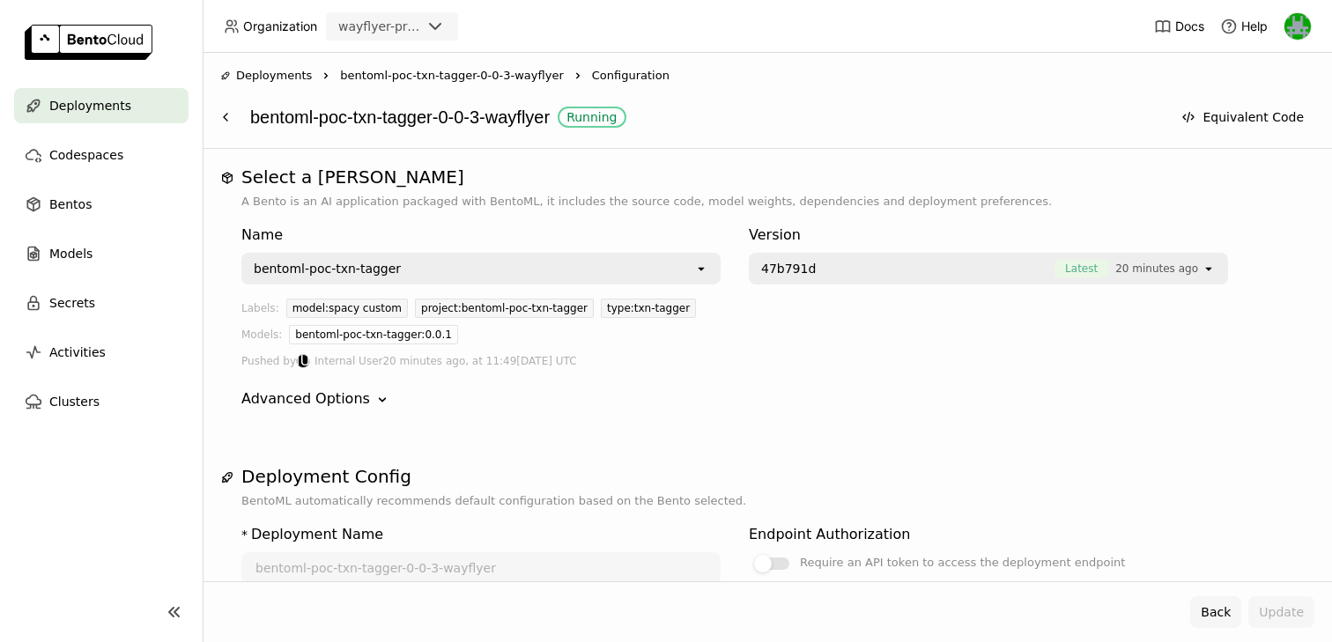
click at [1221, 604] on button "Back" at bounding box center [1215, 612] width 51 height 32
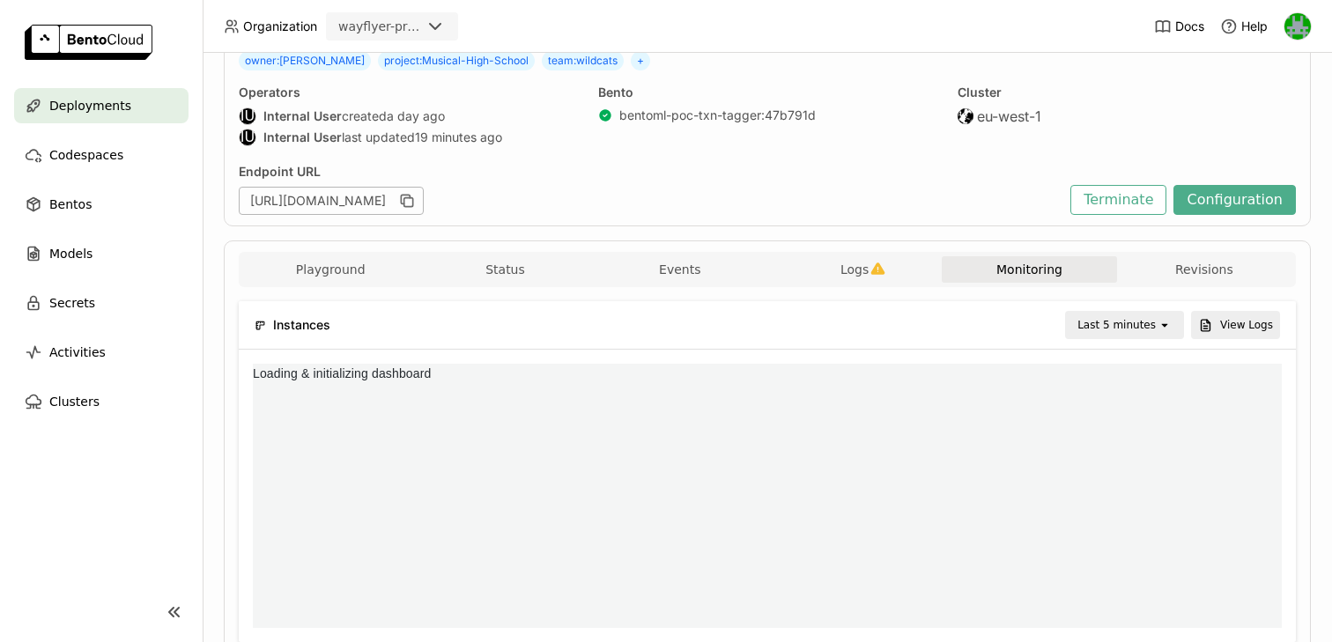
scroll to position [264, 1029]
click at [1111, 327] on div "Last 5 minutes" at bounding box center [1116, 325] width 78 height 18
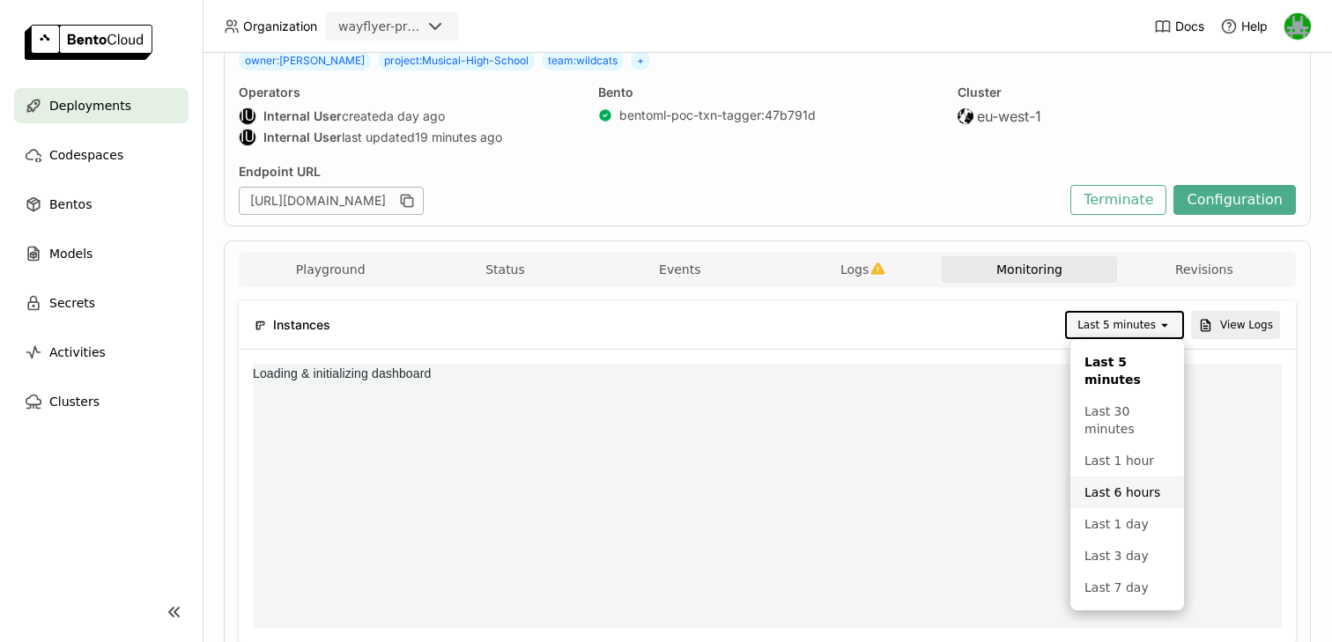
click at [1117, 482] on li "Last 6 hours" at bounding box center [1127, 493] width 114 height 32
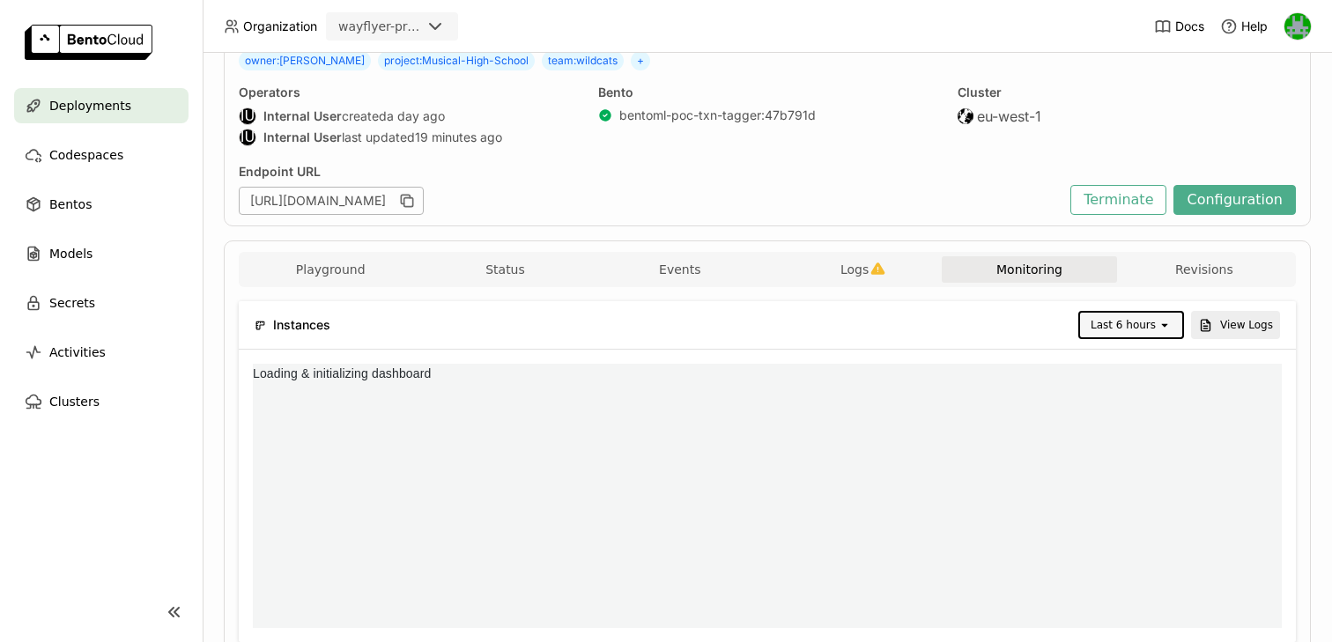
scroll to position [0, 0]
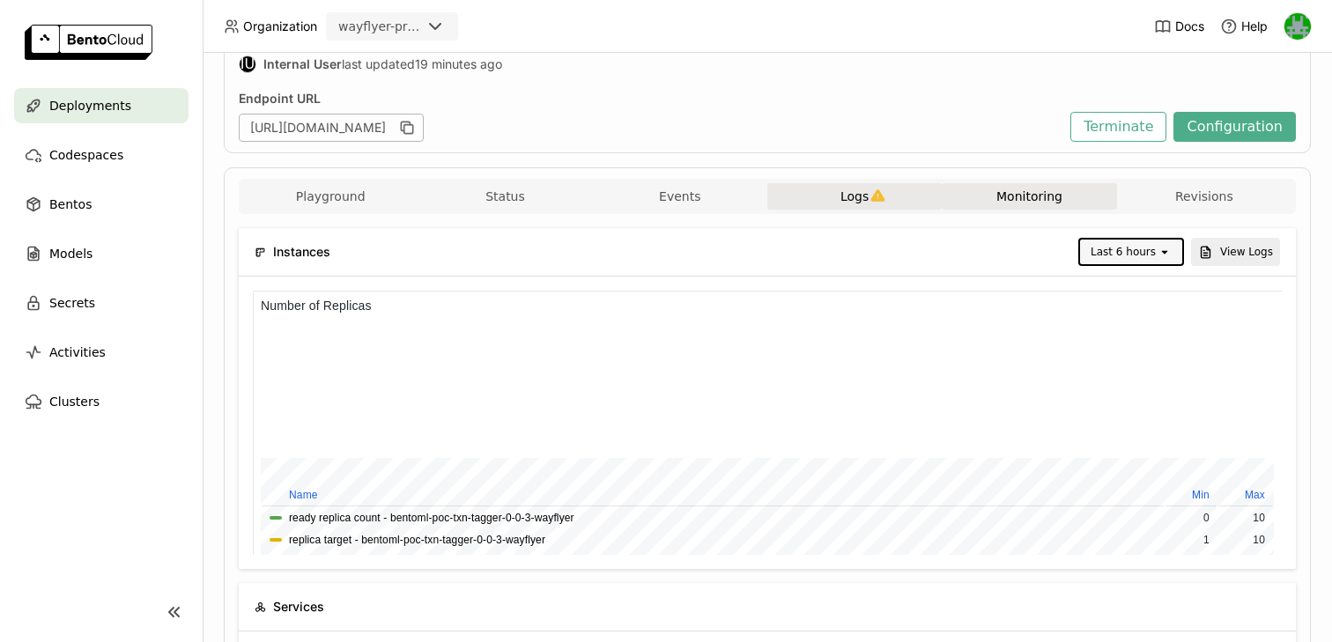
click at [836, 194] on button "Logs" at bounding box center [854, 196] width 174 height 26
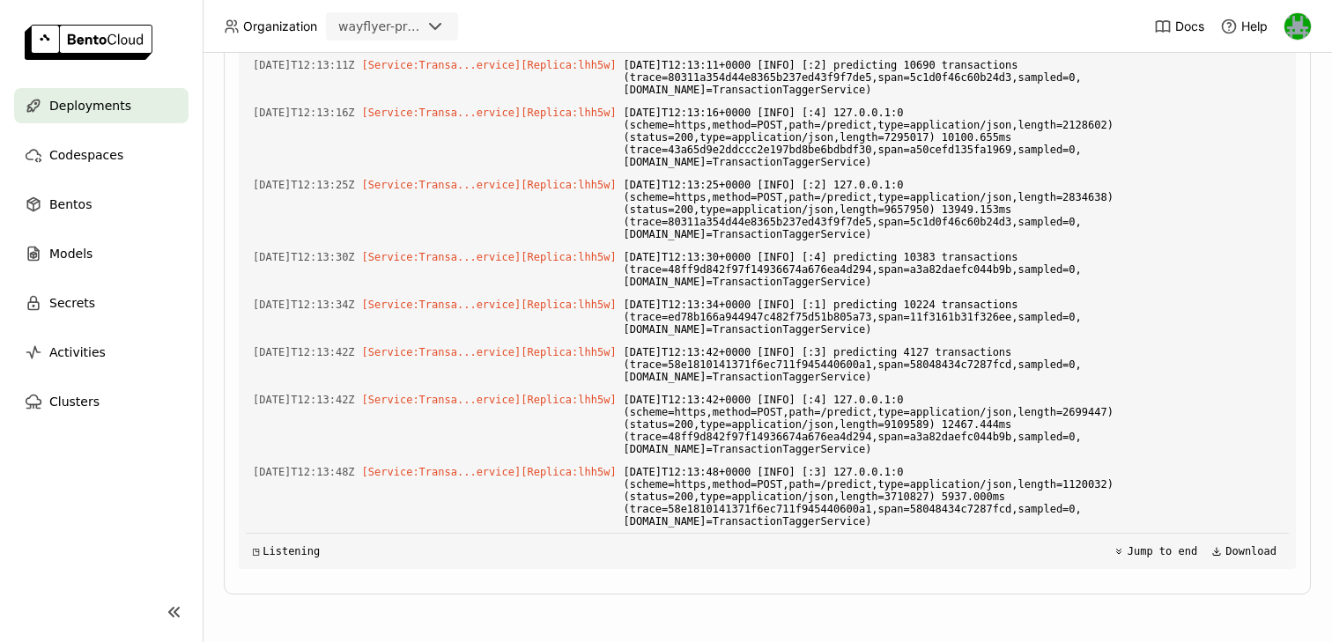
scroll to position [8673, 0]
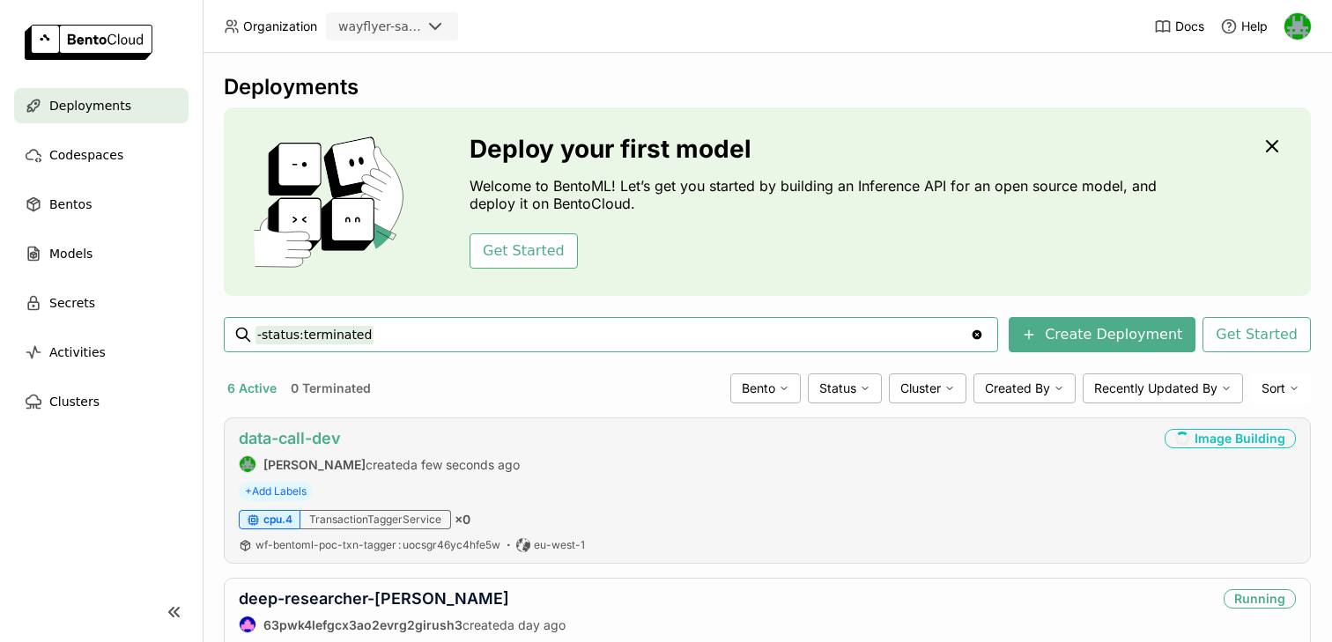
click at [281, 433] on link "data-call-dev" at bounding box center [290, 438] width 102 height 19
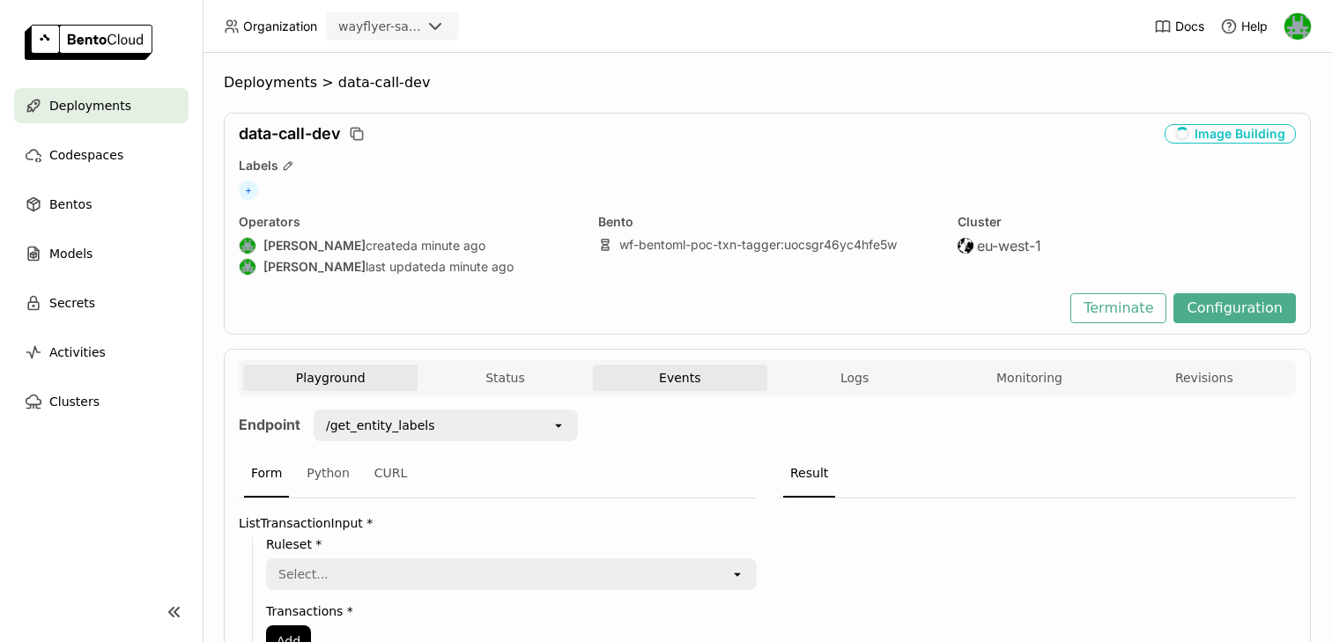
click at [687, 374] on button "Events" at bounding box center [680, 378] width 174 height 26
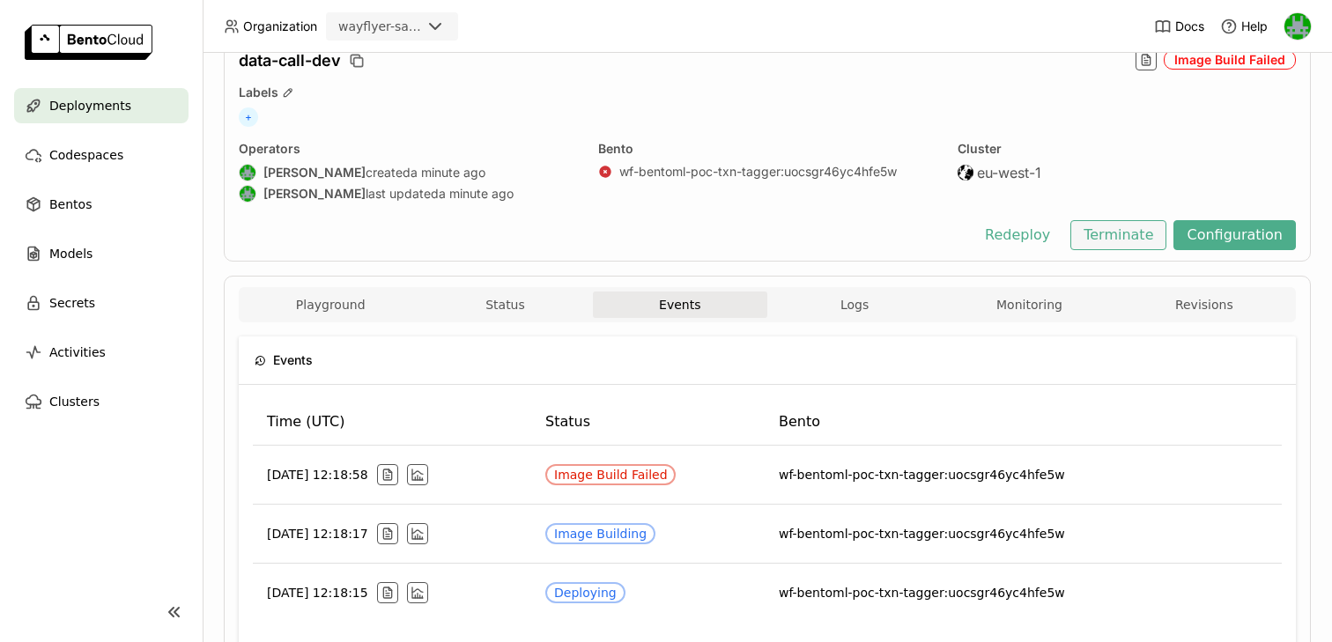
scroll to position [41, 0]
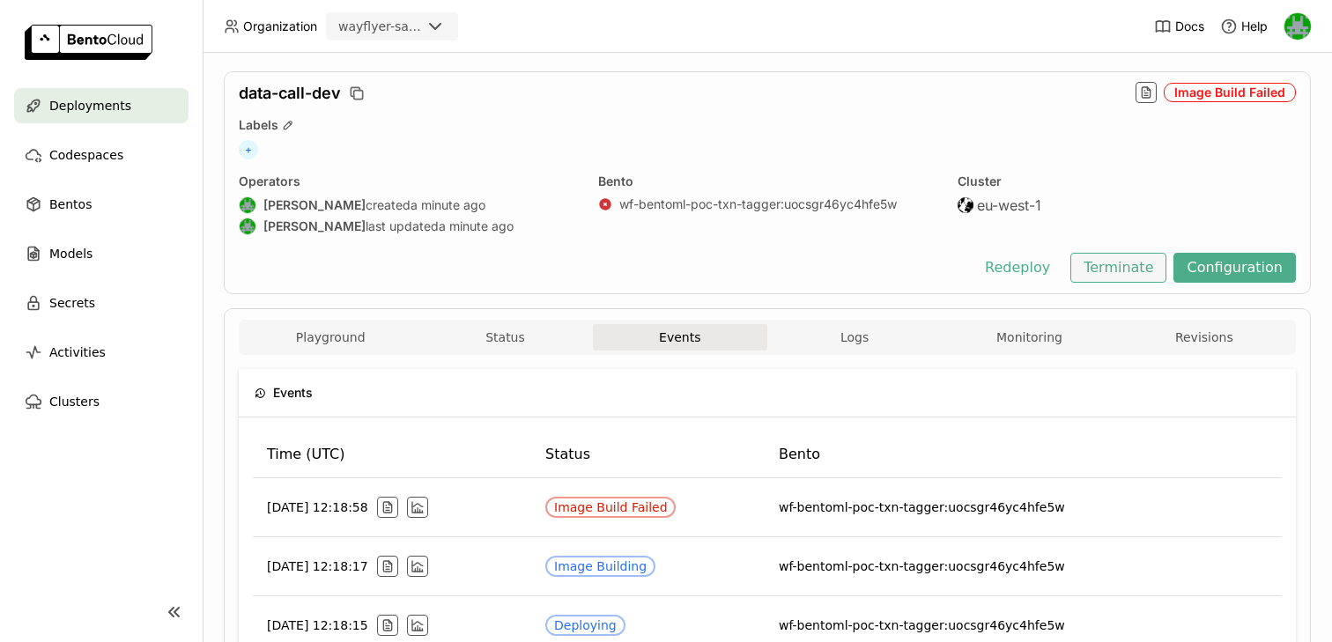
click at [1121, 271] on button "Terminate" at bounding box center [1118, 268] width 96 height 30
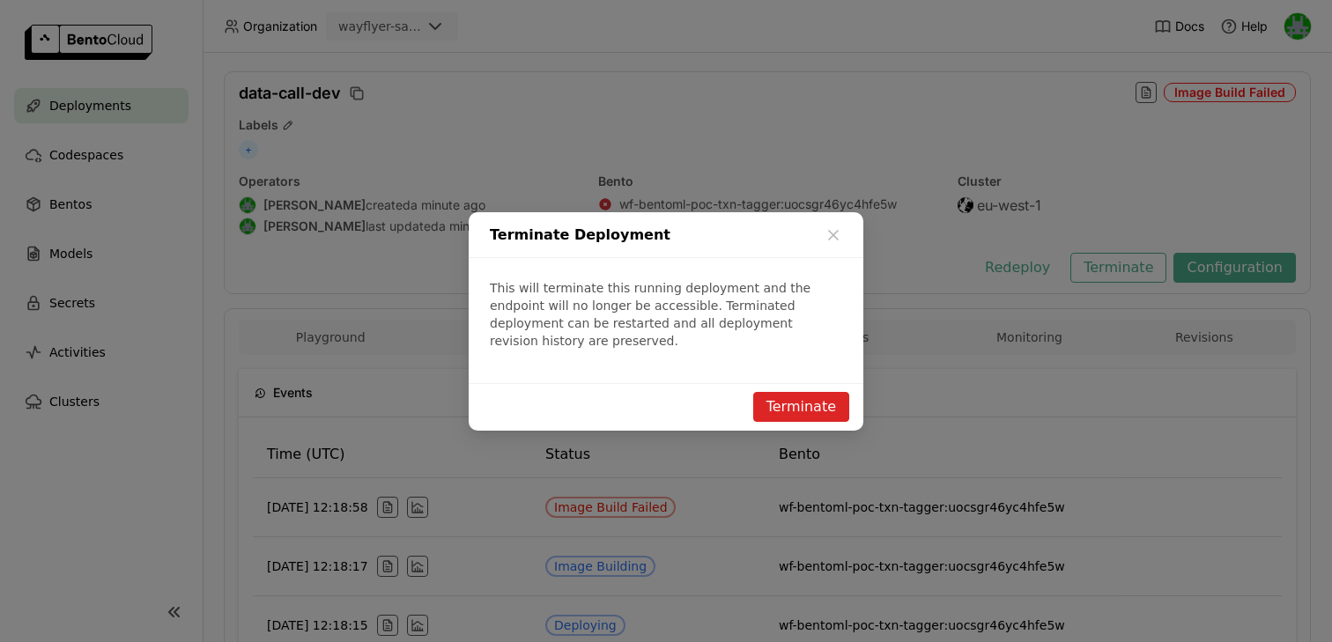
click at [792, 392] on button "Terminate" at bounding box center [801, 407] width 96 height 30
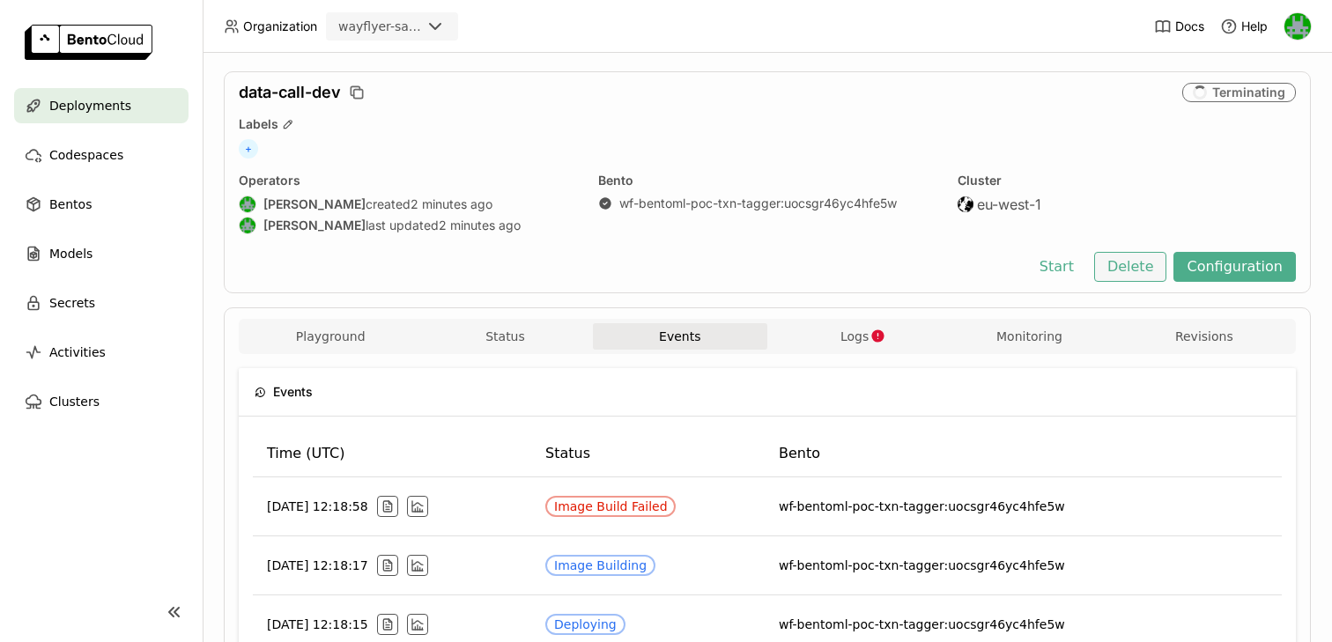
click at [1137, 267] on button "Delete" at bounding box center [1130, 267] width 73 height 30
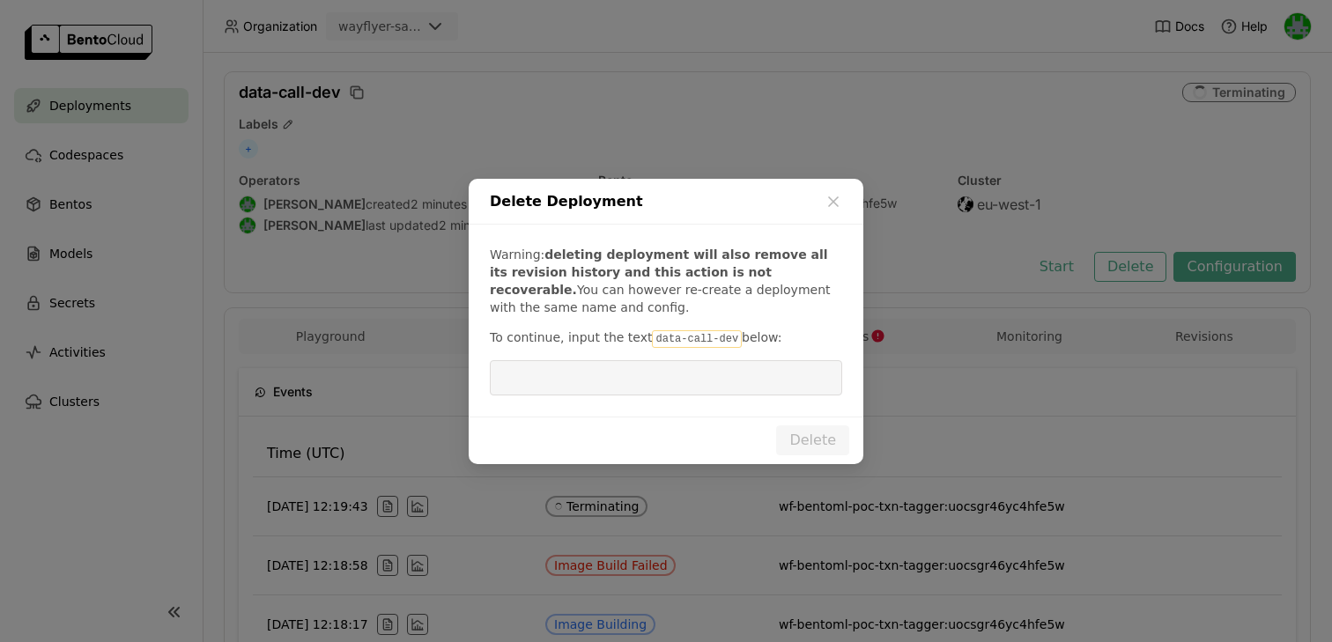
click at [682, 332] on code "data-call-dev" at bounding box center [697, 339] width 90 height 18
click at [719, 337] on code "data-call-dev" at bounding box center [697, 339] width 90 height 18
drag, startPoint x: 724, startPoint y: 337, endPoint x: 665, endPoint y: 338, distance: 59.1
click at [665, 338] on code "data-call-dev" at bounding box center [697, 339] width 90 height 18
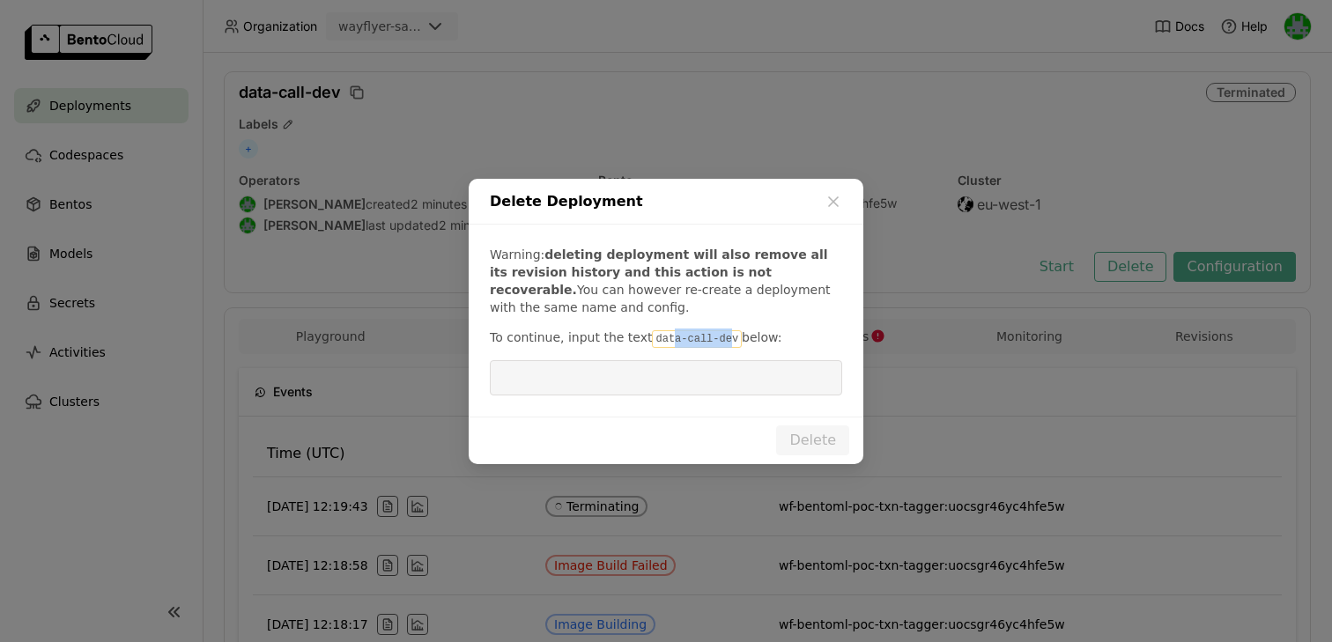
click at [718, 334] on code "data-call-dev" at bounding box center [697, 339] width 90 height 18
drag, startPoint x: 729, startPoint y: 336, endPoint x: 648, endPoint y: 338, distance: 81.1
click at [652, 338] on code "data-call-dev" at bounding box center [697, 339] width 90 height 18
copy code "data-call-dev"
click at [637, 361] on input "dialog" at bounding box center [665, 377] width 331 height 33
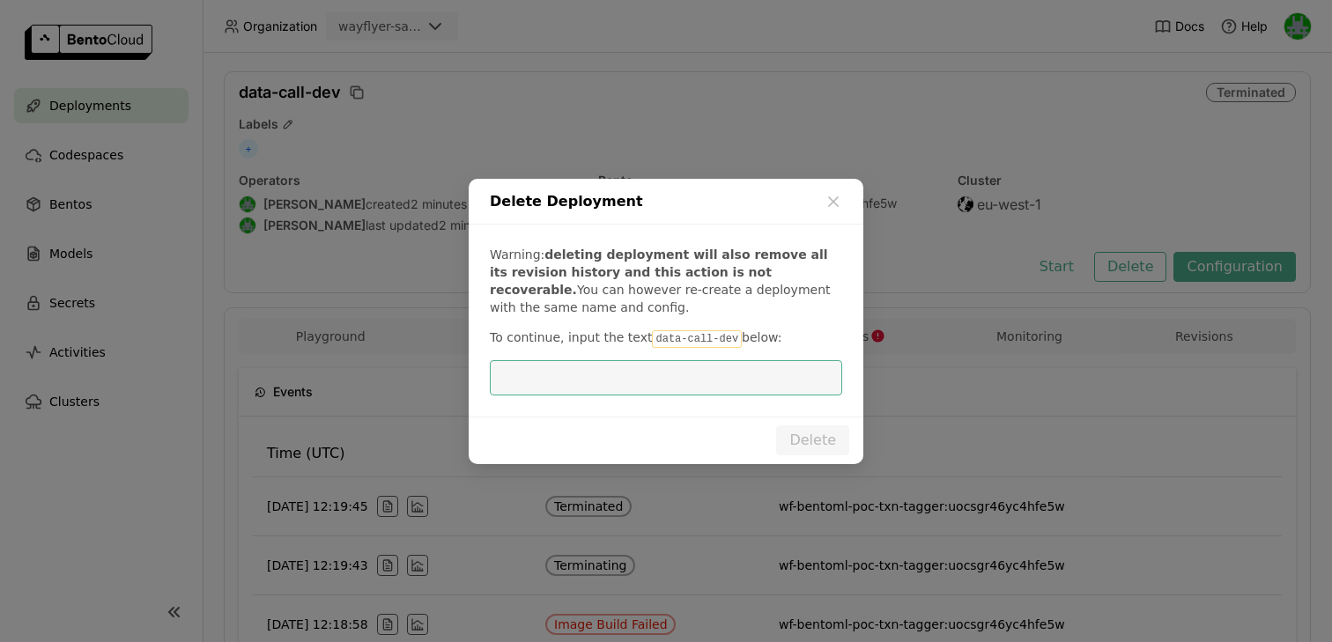
paste input "data-call-dev"
type input "data-call-dev"
click at [806, 436] on button "Delete" at bounding box center [812, 441] width 73 height 30
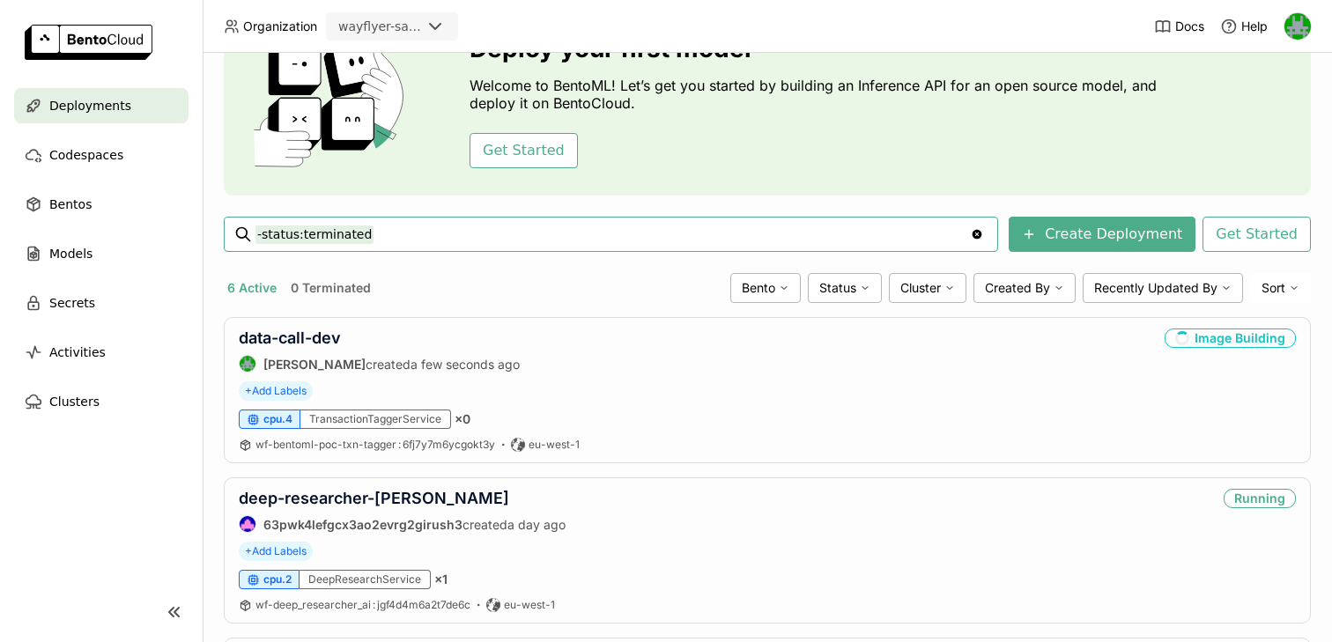
scroll to position [120, 0]
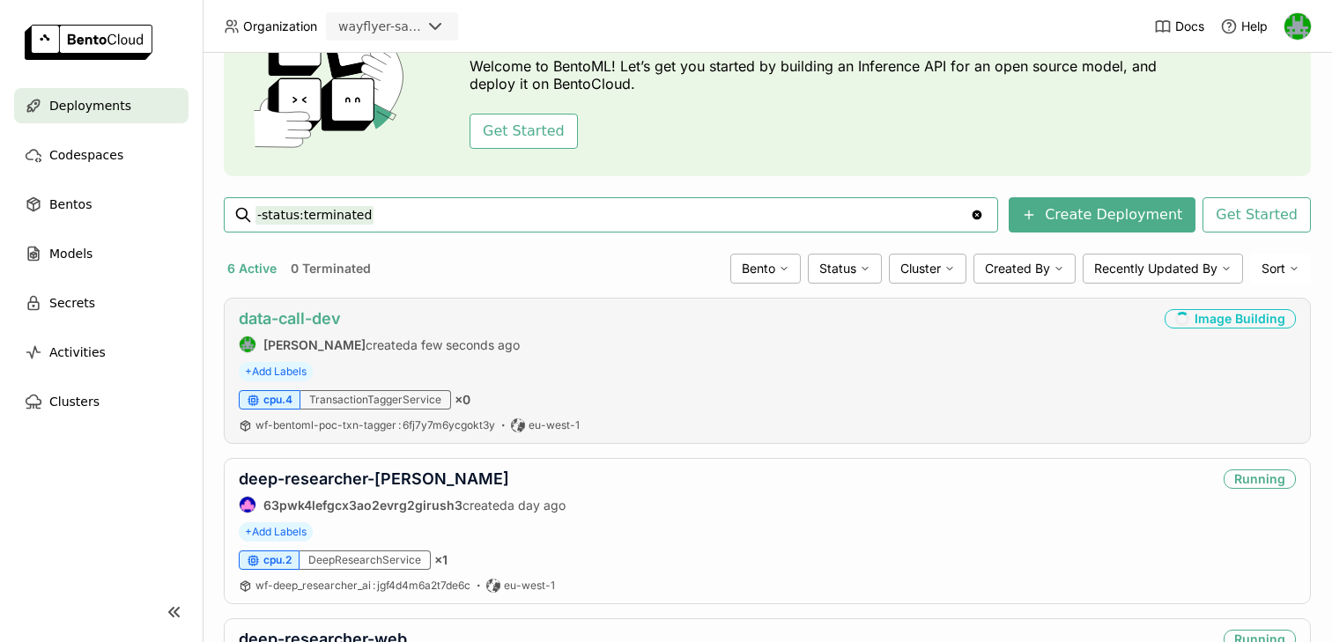
click at [307, 323] on link "data-call-dev" at bounding box center [290, 318] width 102 height 19
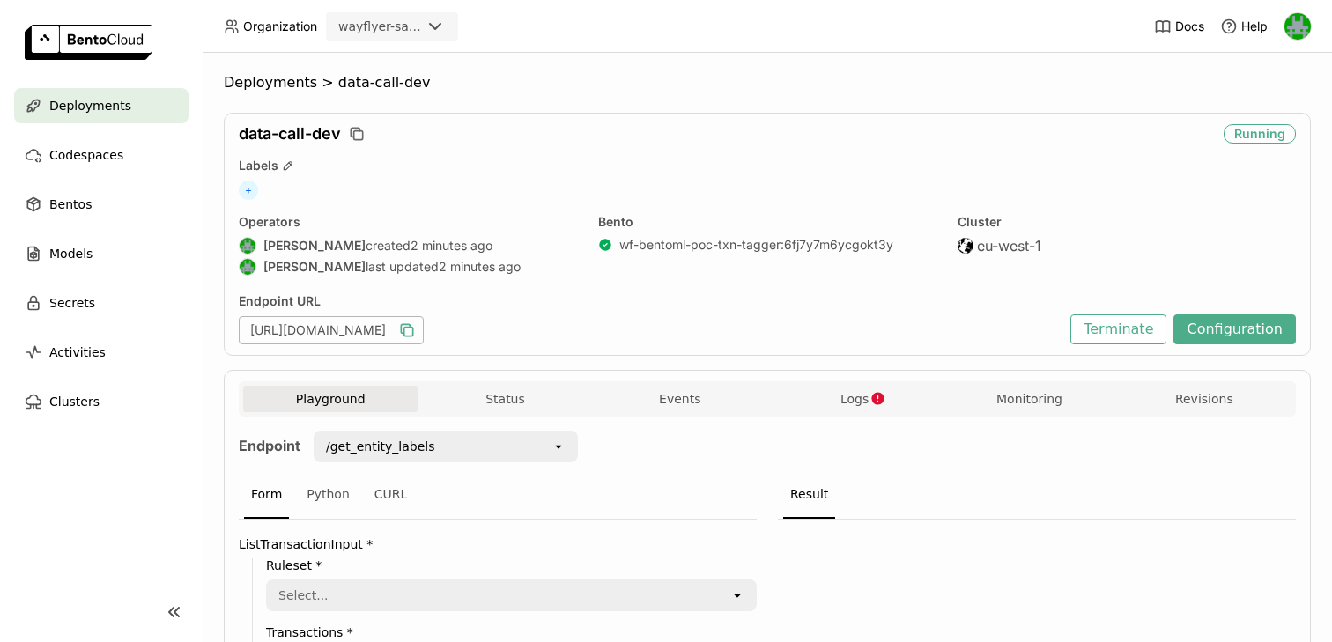
click at [416, 325] on icon "button" at bounding box center [407, 331] width 18 height 18
click at [690, 397] on button "Events" at bounding box center [680, 399] width 174 height 26
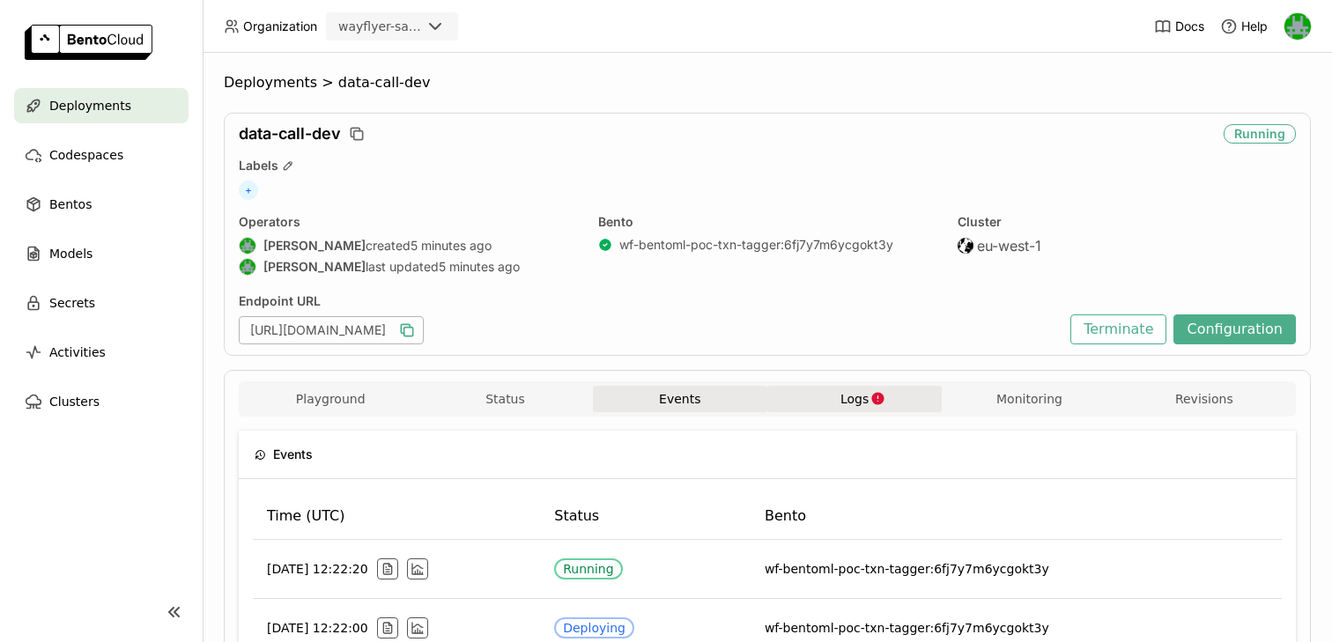
click at [832, 389] on button "Logs" at bounding box center [854, 399] width 174 height 26
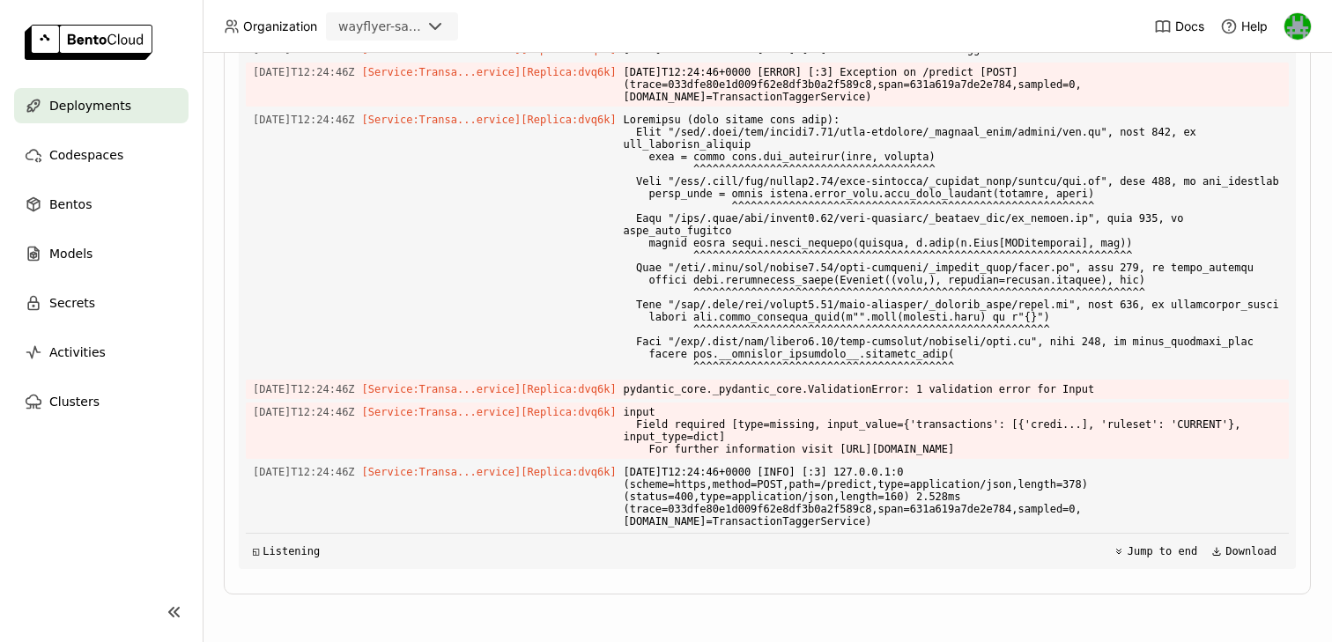
scroll to position [26016, 0]
click at [896, 429] on span "input Field required [type=missing, input_value={'transactions': [{'credi...], …" at bounding box center [953, 431] width 658 height 56
copy span "input_value"
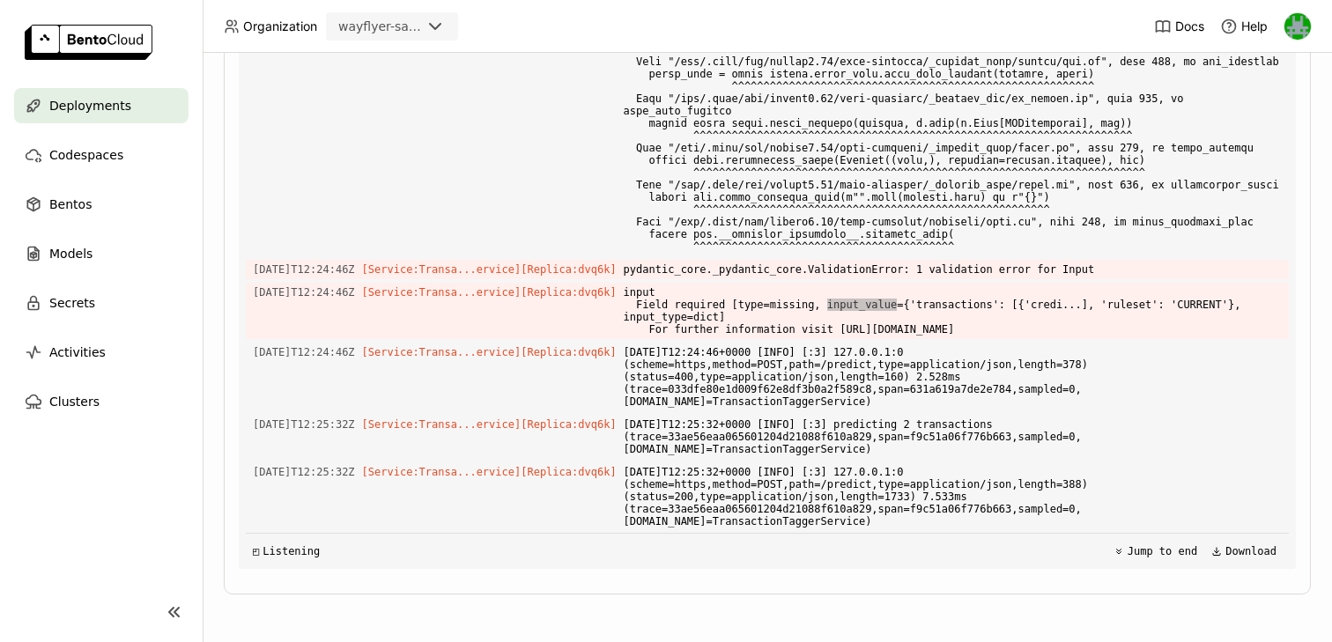
scroll to position [26136, 0]
